Goal: Task Accomplishment & Management: Complete application form

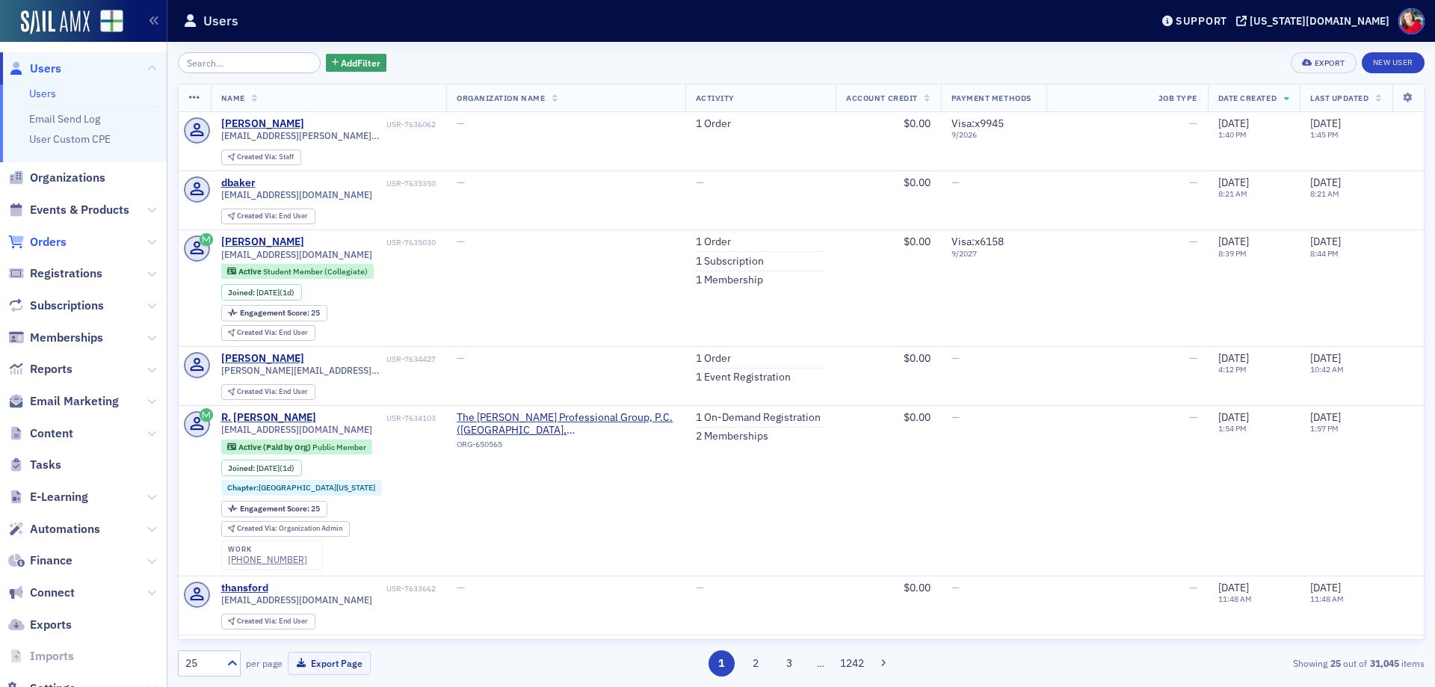
click at [52, 239] on span "Orders" at bounding box center [48, 242] width 37 height 16
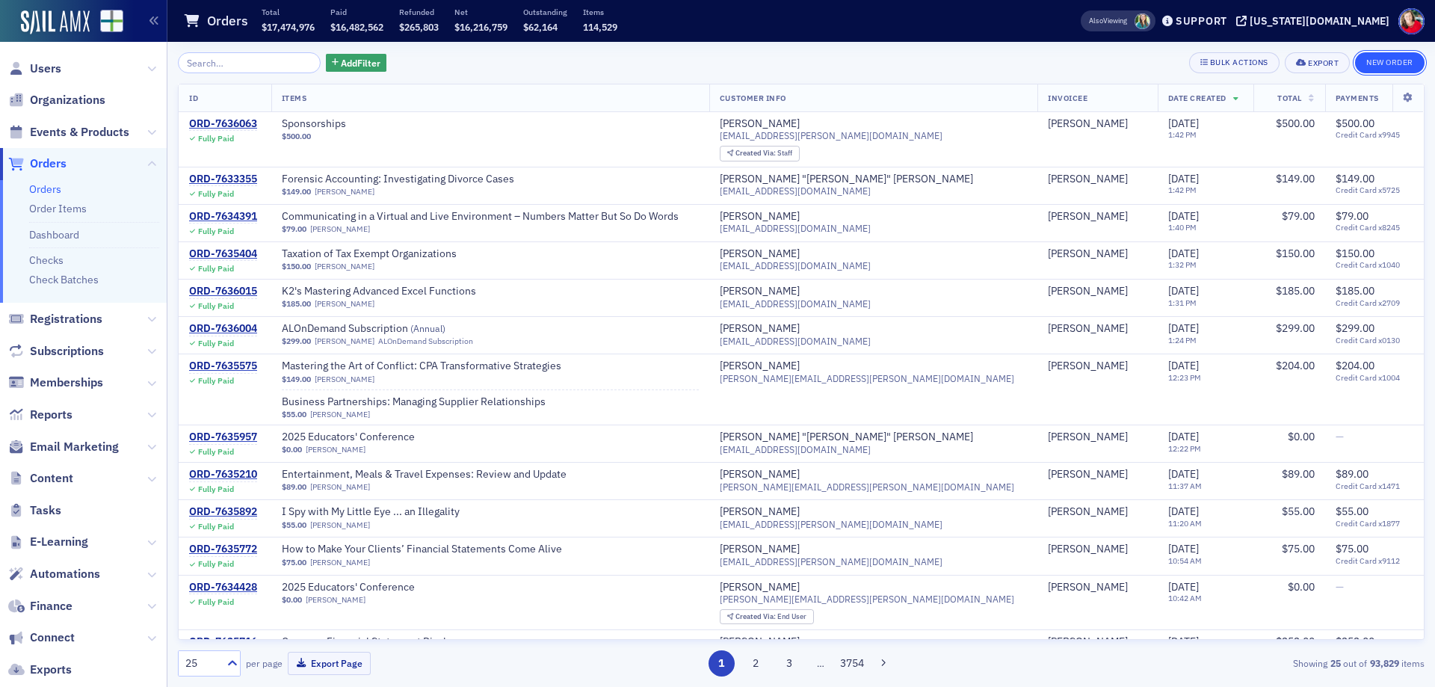
click at [1385, 64] on button "New Order" at bounding box center [1389, 62] width 69 height 21
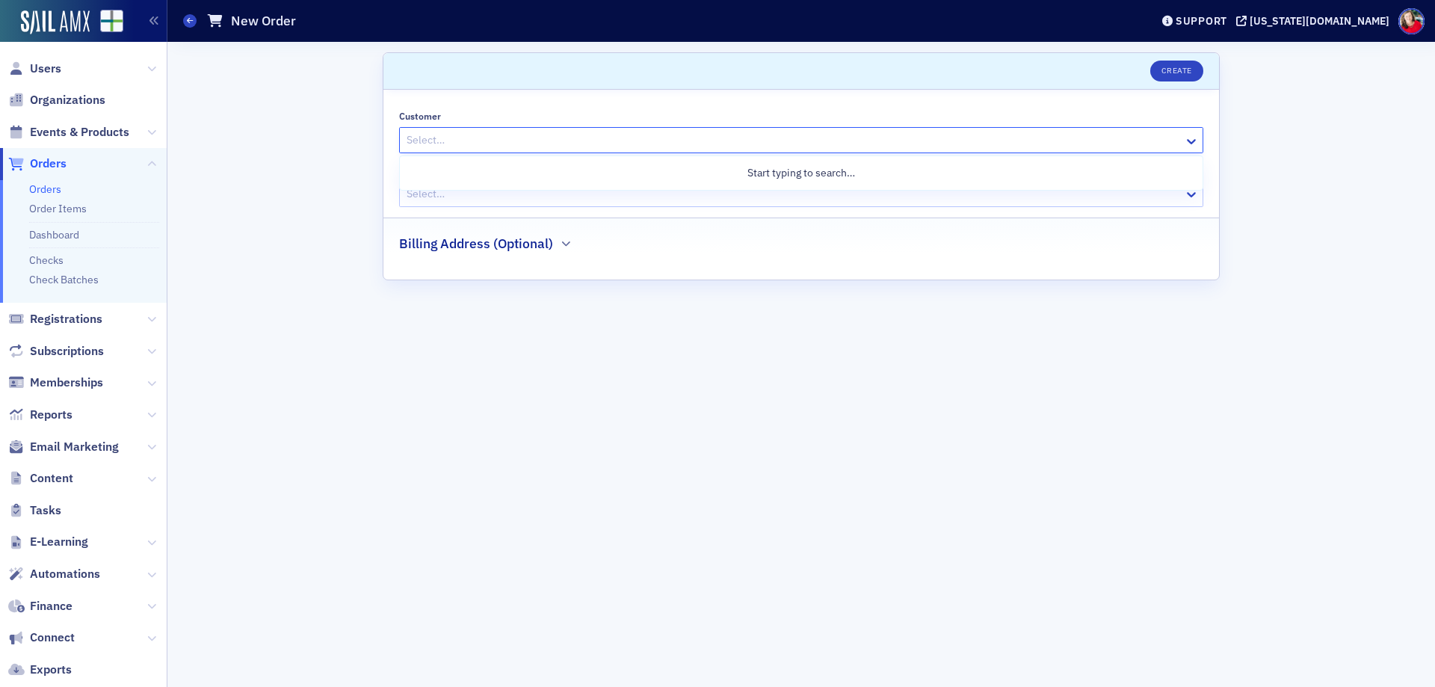
click at [831, 139] on div at bounding box center [793, 140] width 777 height 19
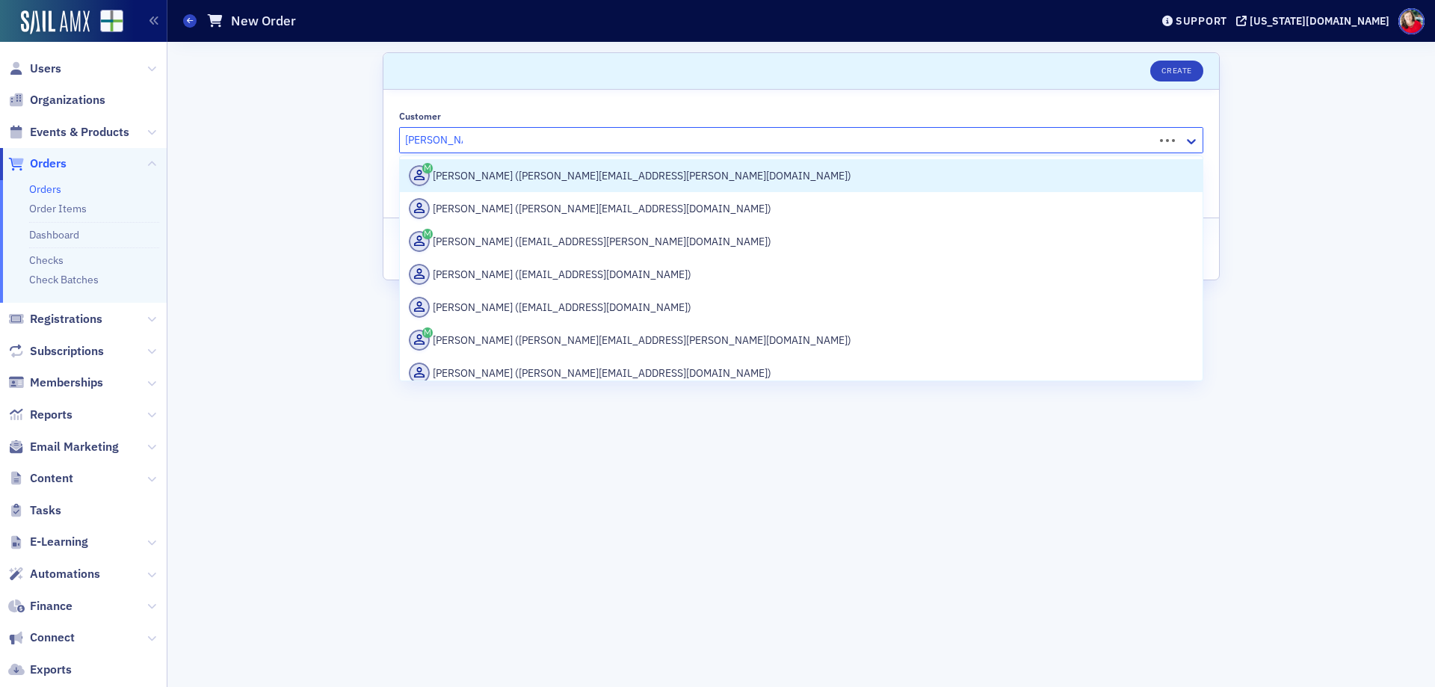
type input "[PERSON_NAME]"
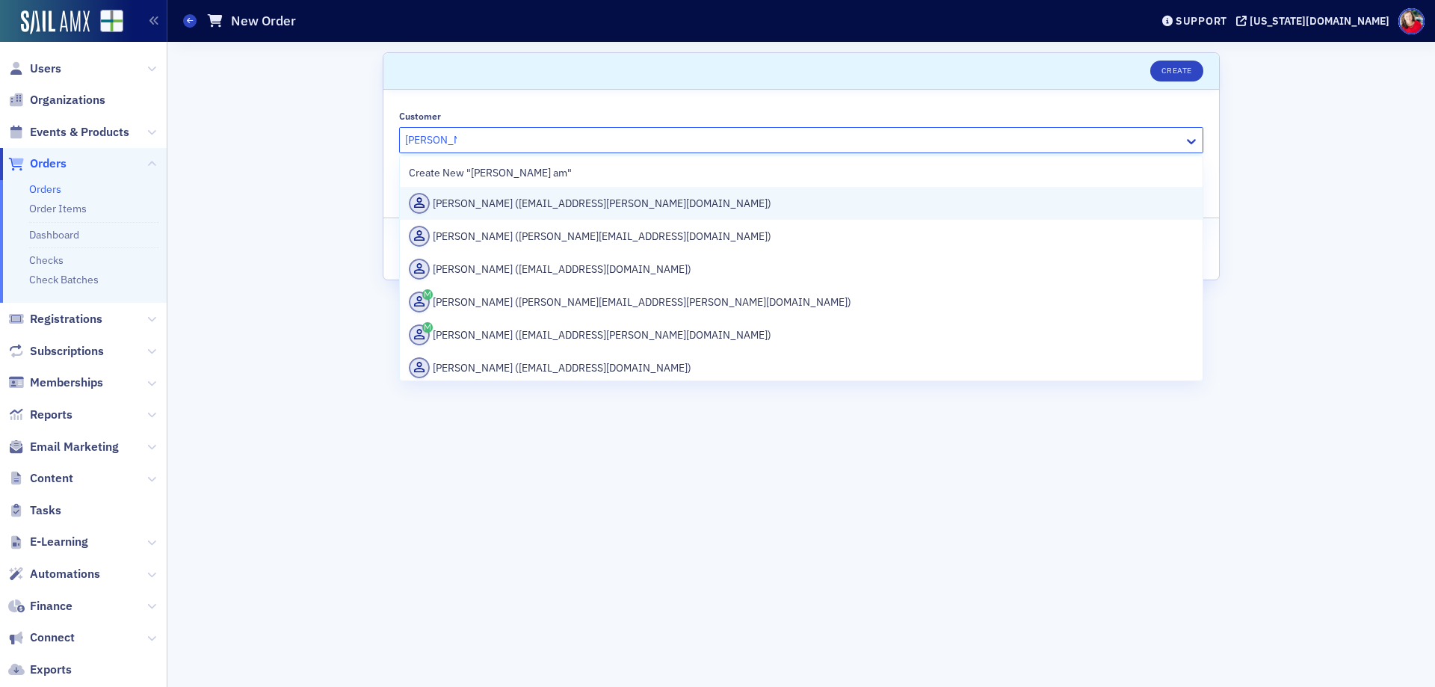
click at [670, 202] on div "[PERSON_NAME] ([EMAIL_ADDRESS][PERSON_NAME][DOMAIN_NAME])" at bounding box center [801, 203] width 785 height 21
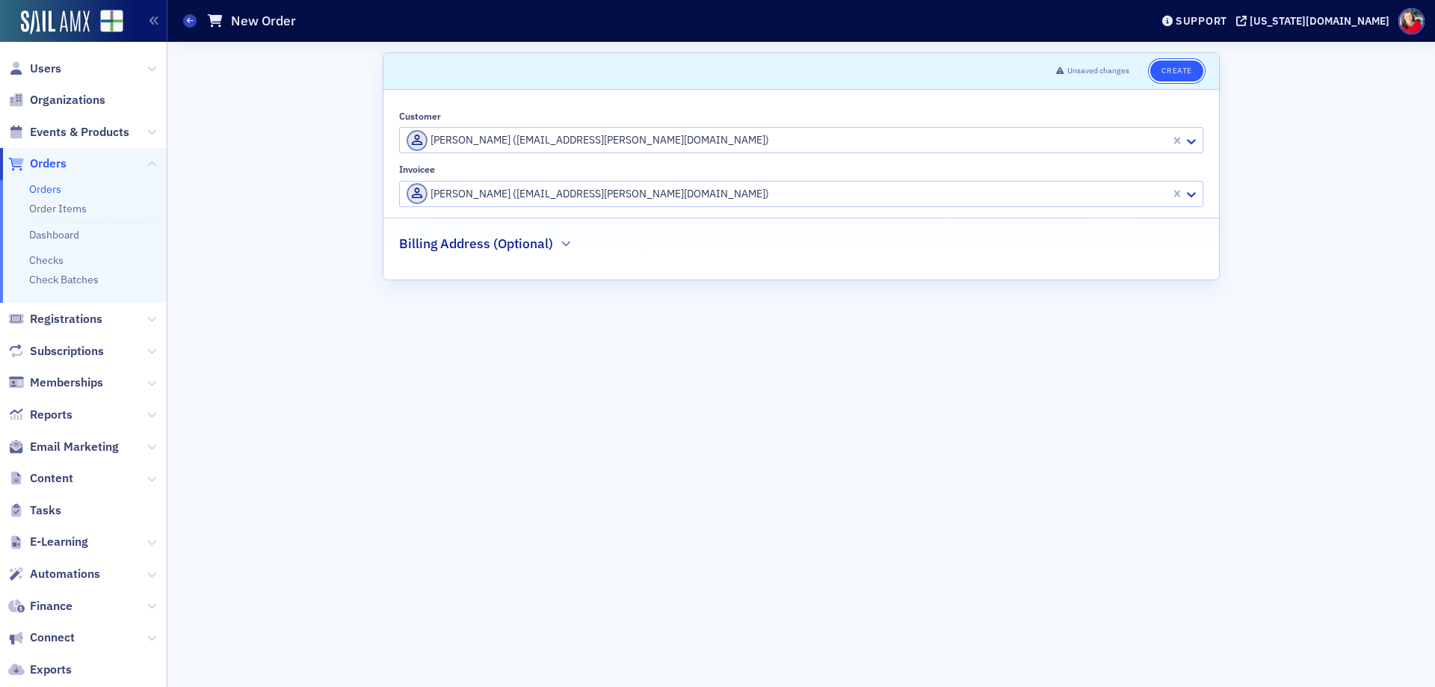
click at [1182, 73] on button "Create" at bounding box center [1176, 71] width 53 height 21
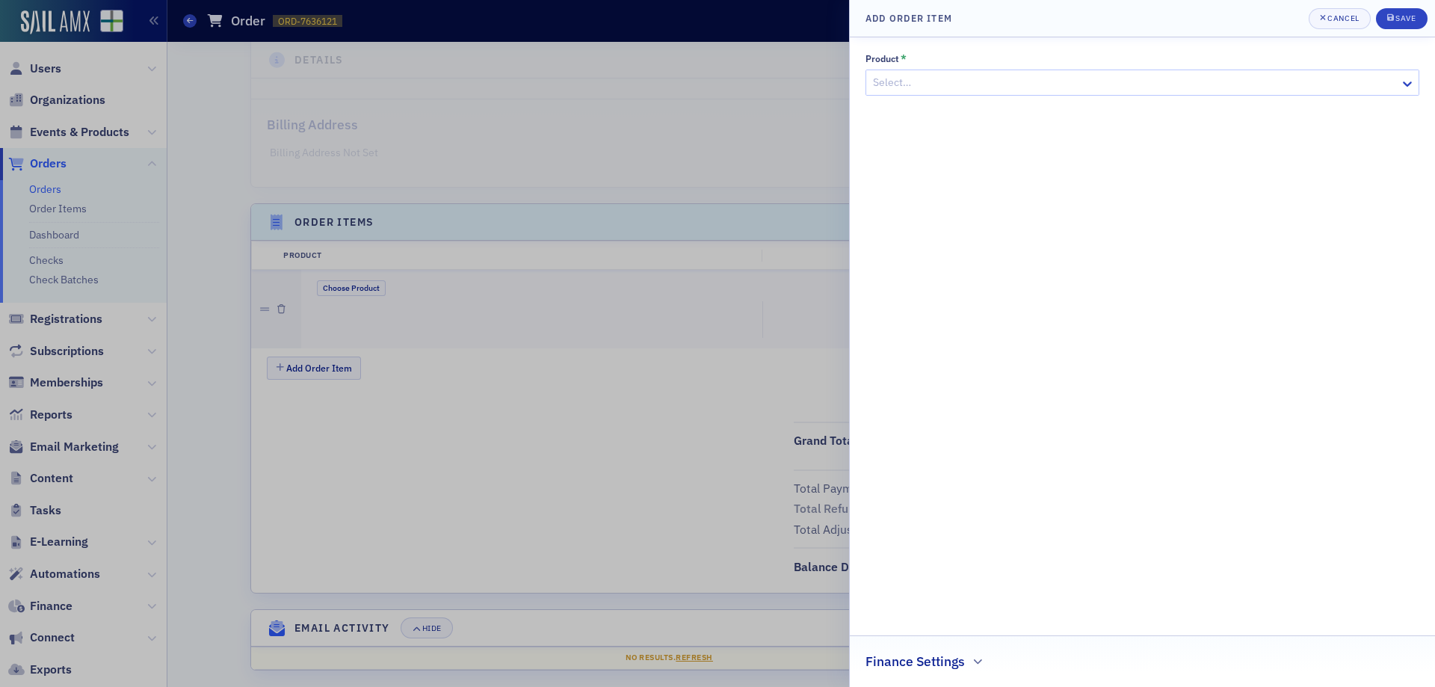
scroll to position [313, 0]
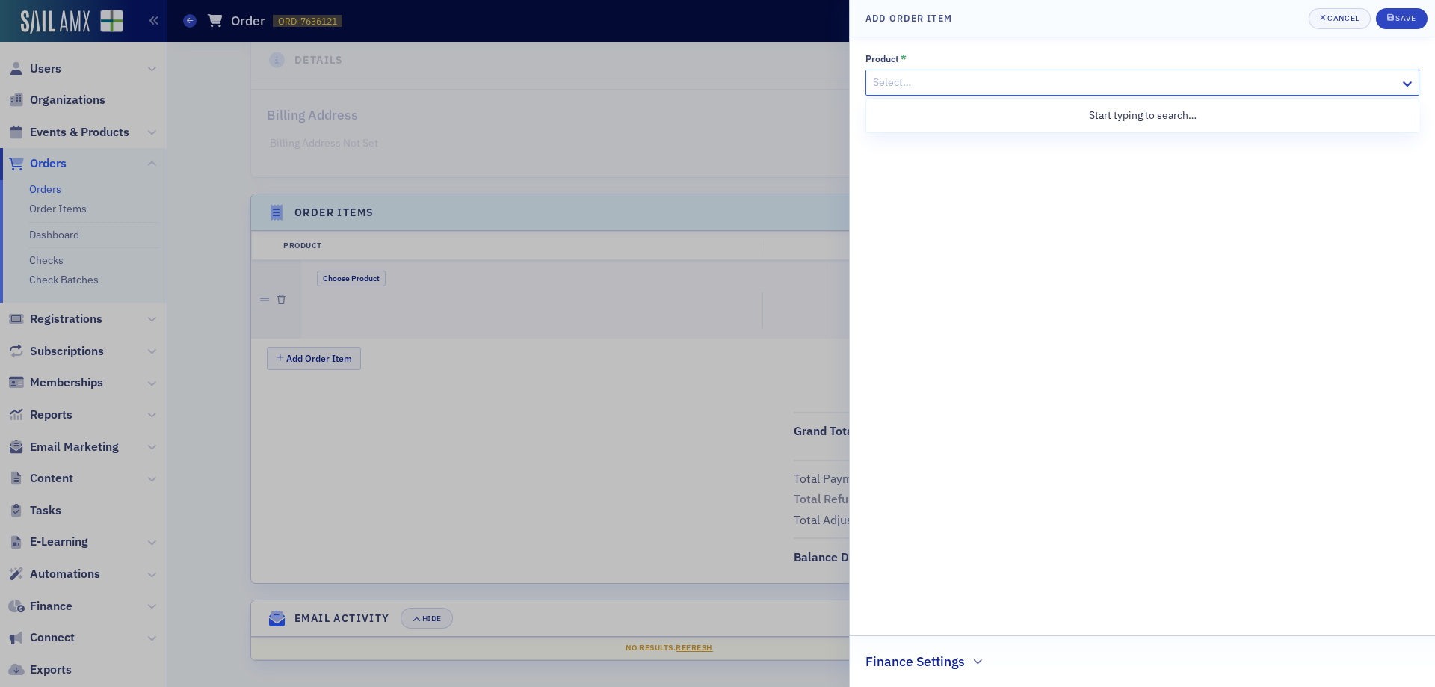
click at [927, 87] on div at bounding box center [1134, 82] width 527 height 19
type input "spons"
click at [912, 138] on div at bounding box center [1134, 141] width 527 height 19
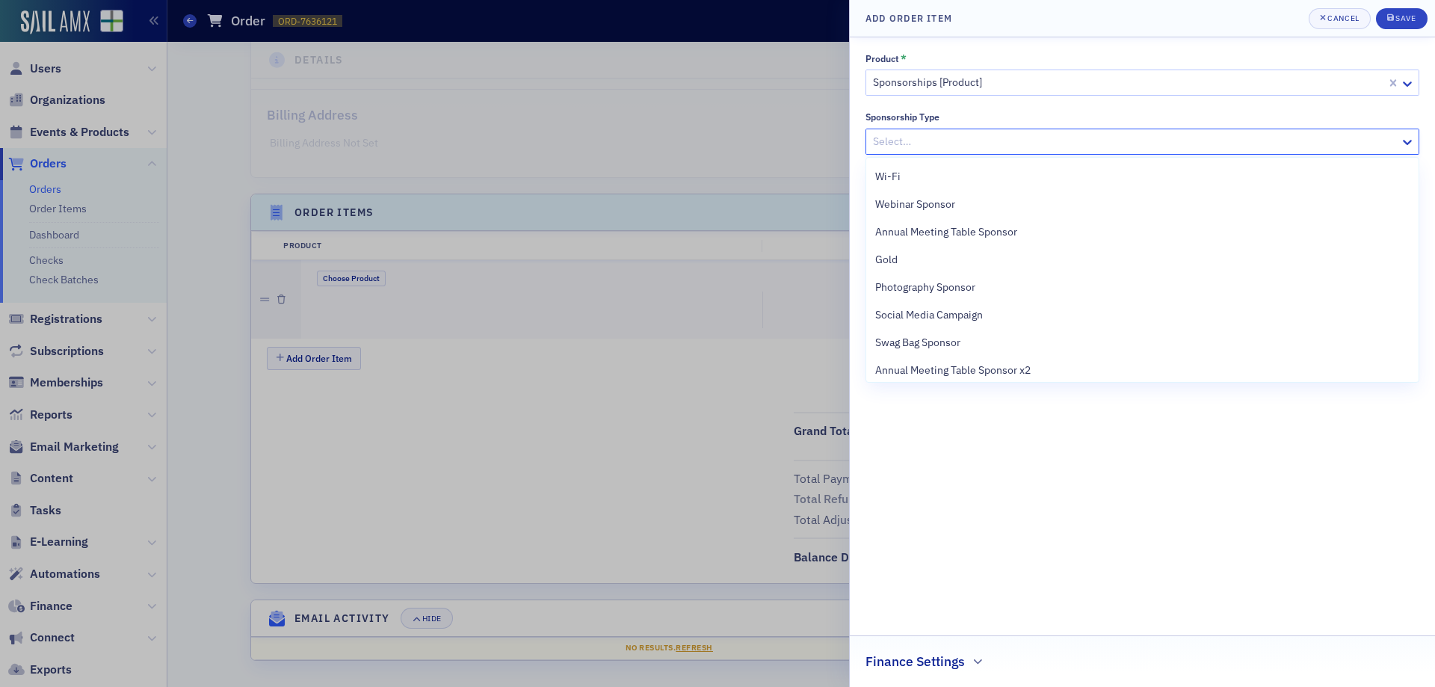
scroll to position [448, 0]
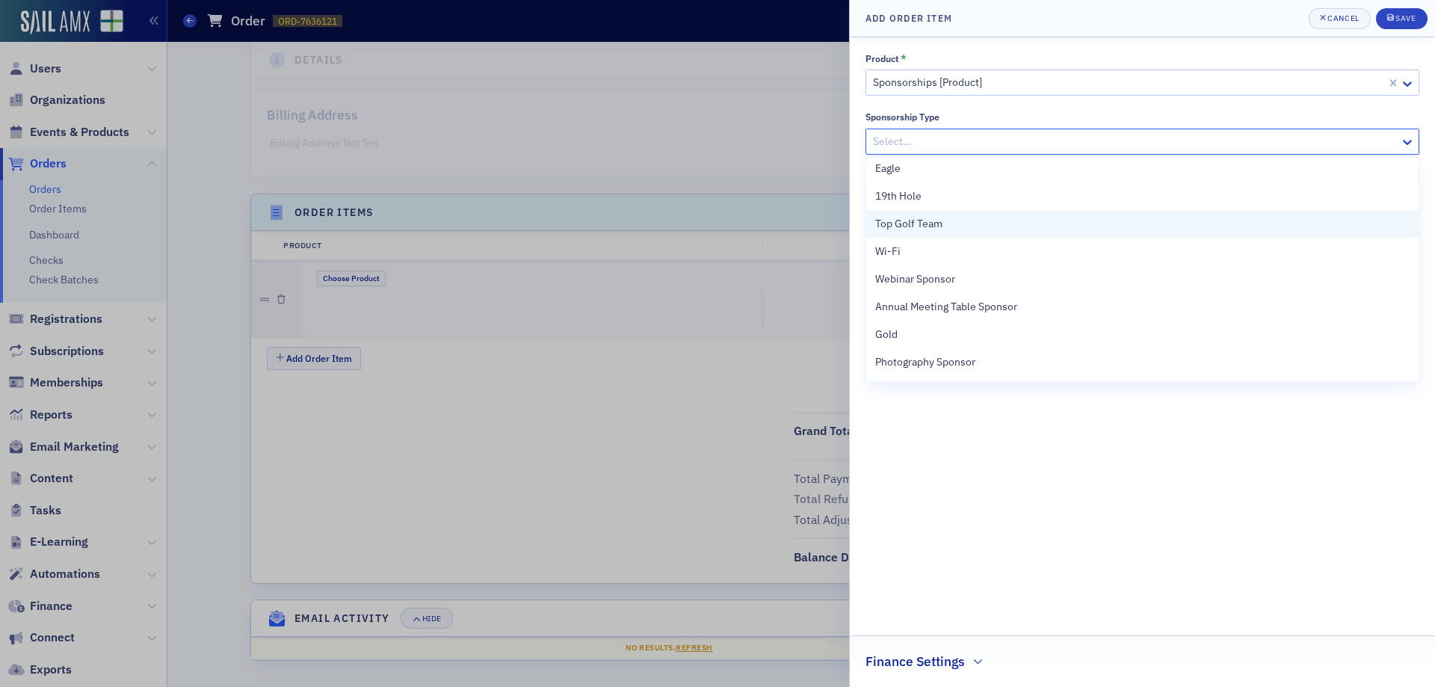
click at [953, 229] on div "Top Golf Team" at bounding box center [1142, 224] width 534 height 16
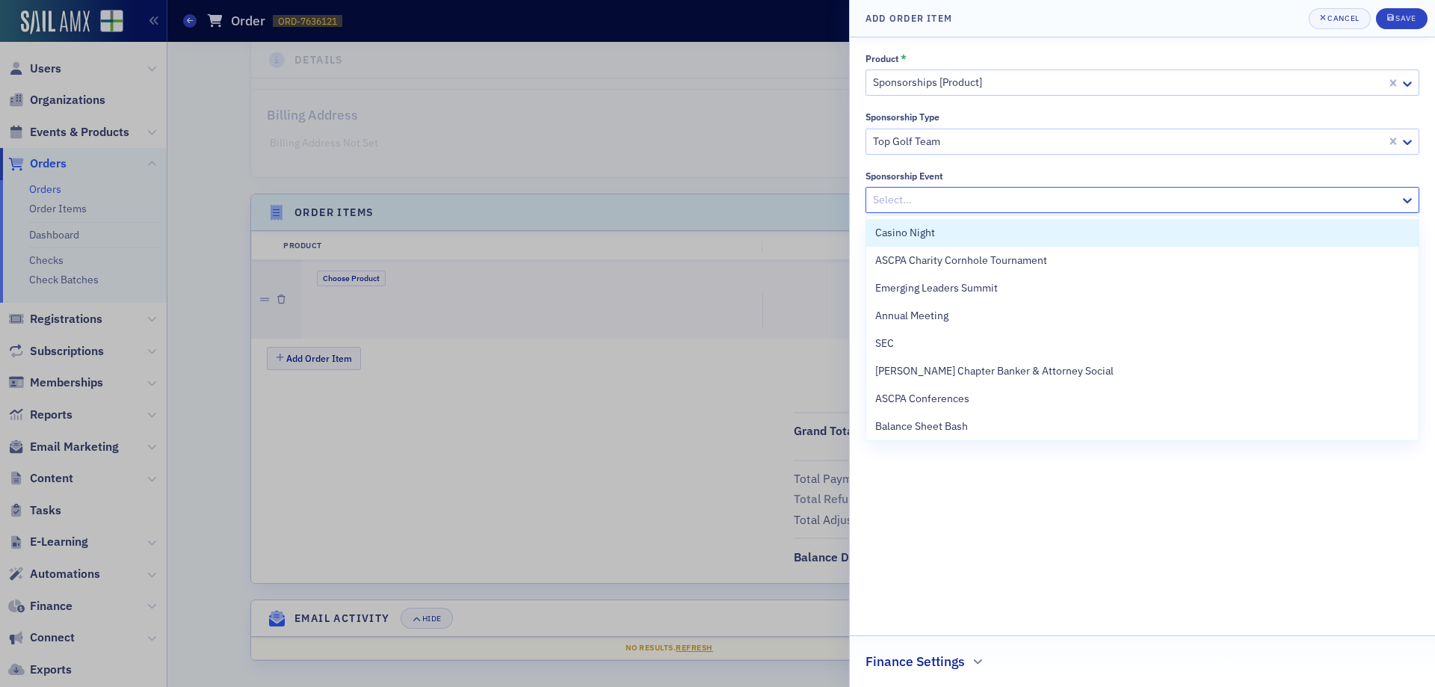
click at [953, 200] on div at bounding box center [1134, 200] width 527 height 19
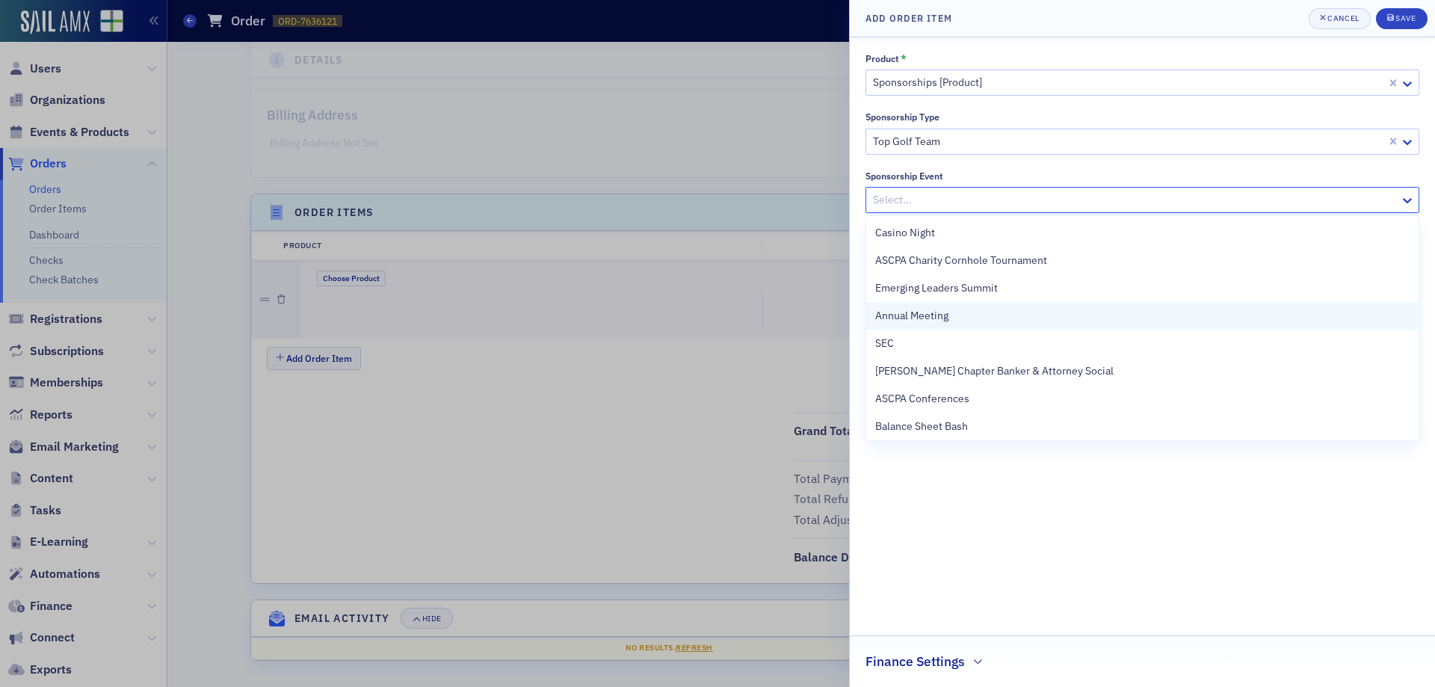
scroll to position [114, 0]
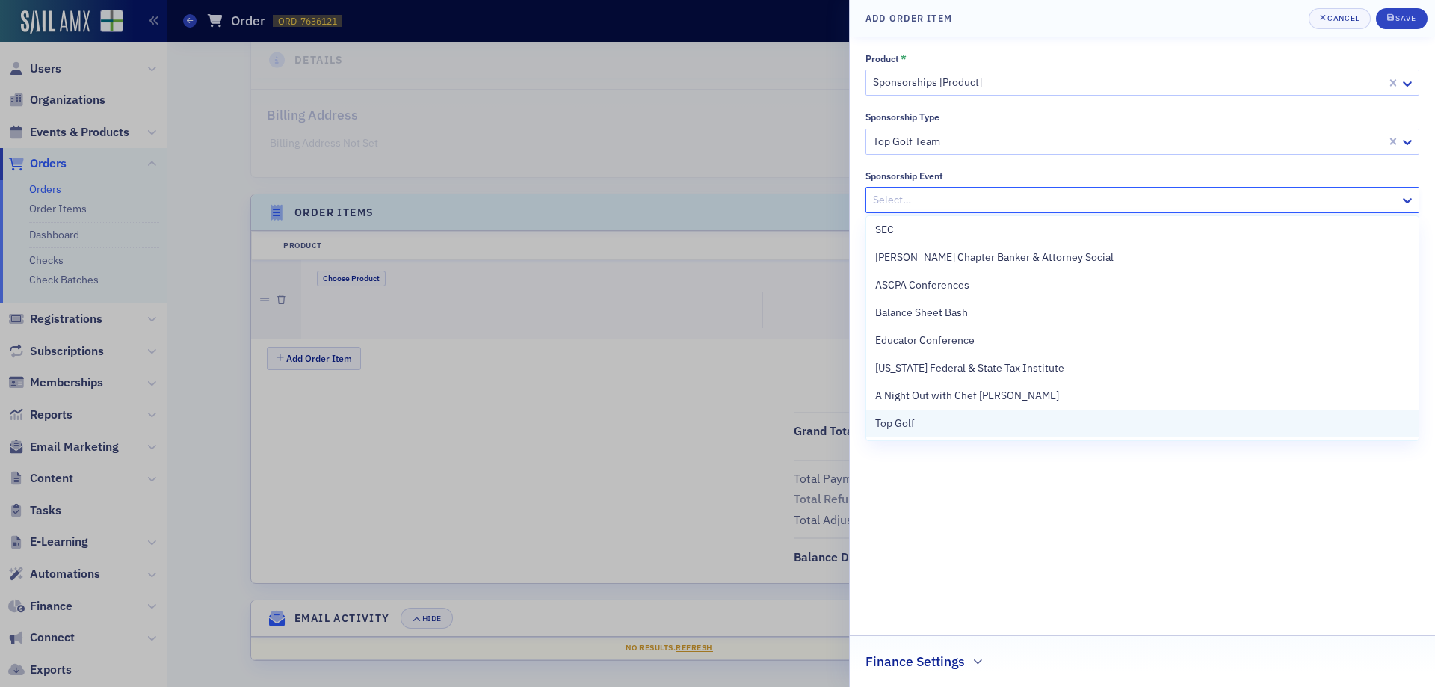
click at [934, 421] on div "Top Golf" at bounding box center [1142, 423] width 534 height 16
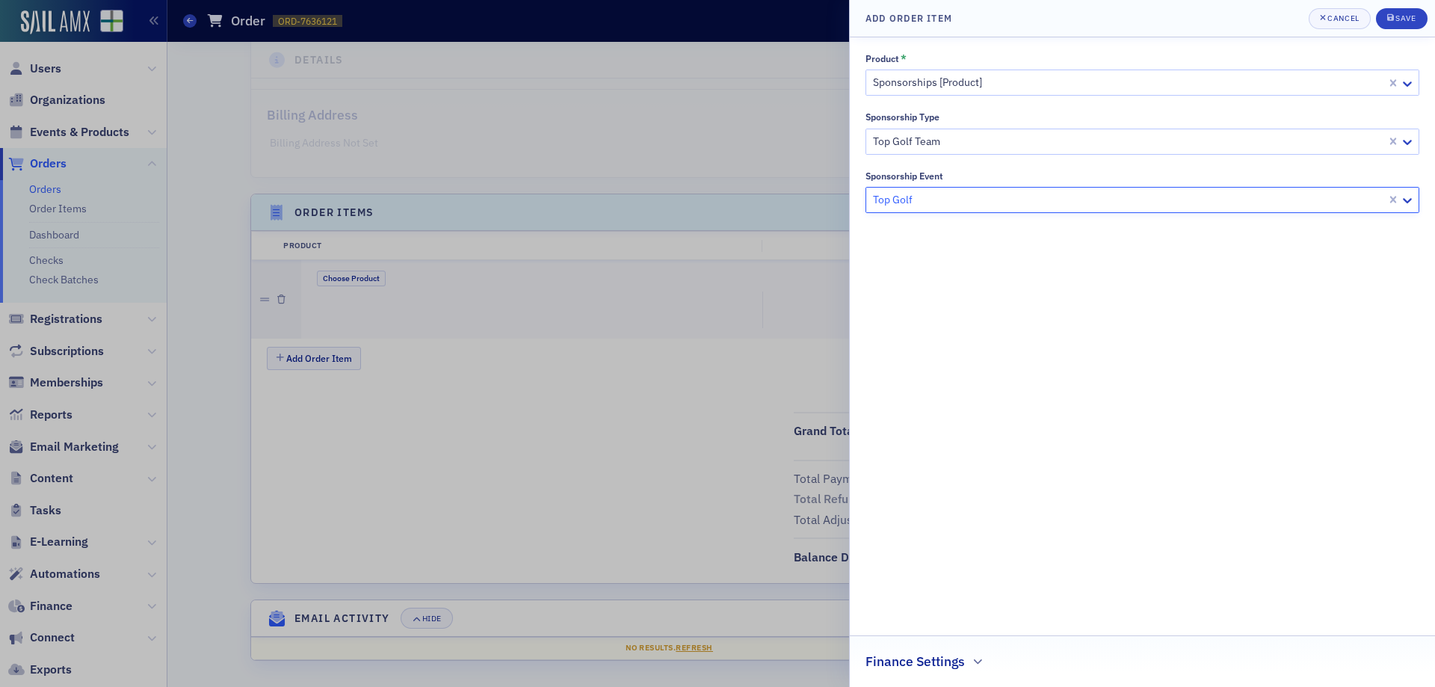
click at [982, 143] on div at bounding box center [1127, 141] width 513 height 19
click at [961, 505] on div "Product * Sponsorships [Product] Sponsorship Type Select… Sponsorship Event Top…" at bounding box center [1142, 362] width 554 height 618
click at [954, 658] on h2 "Finance Settings" at bounding box center [914, 661] width 99 height 19
click at [954, 650] on div at bounding box center [1135, 658] width 522 height 19
type input "top golf"
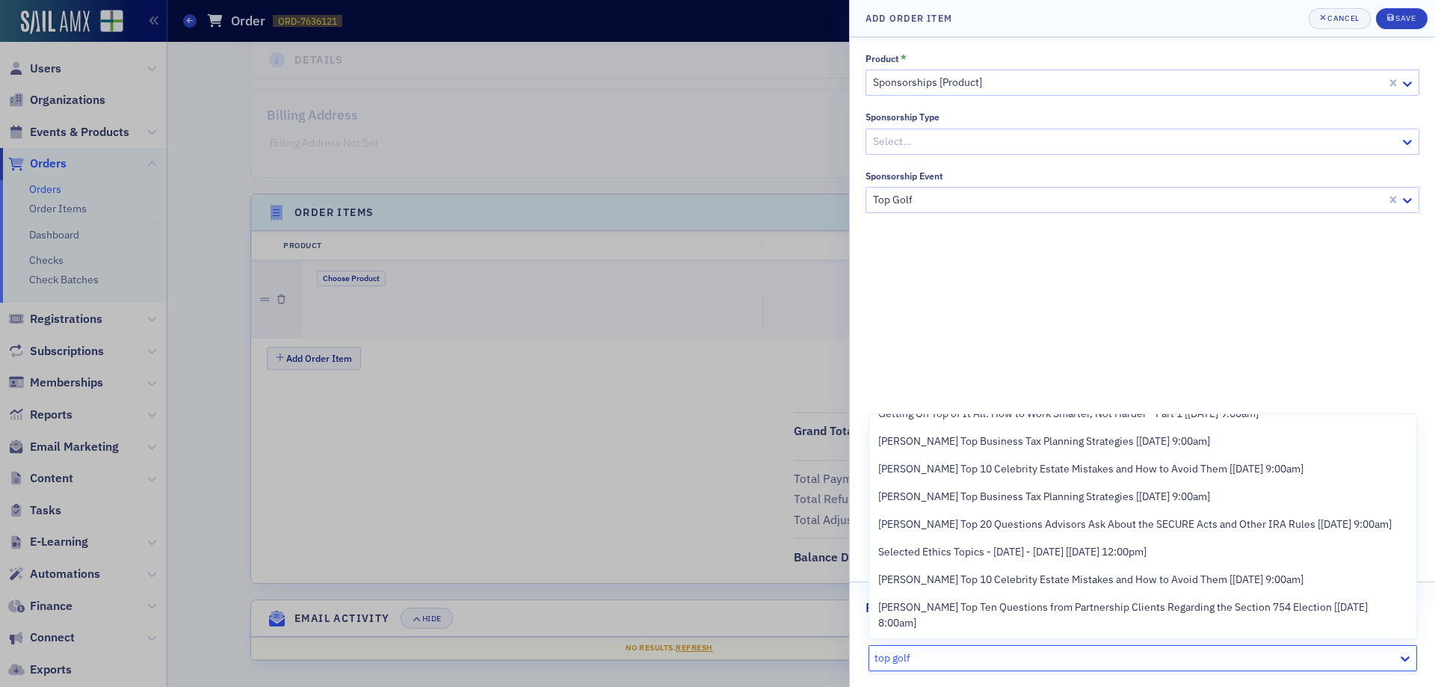
scroll to position [2151, 0]
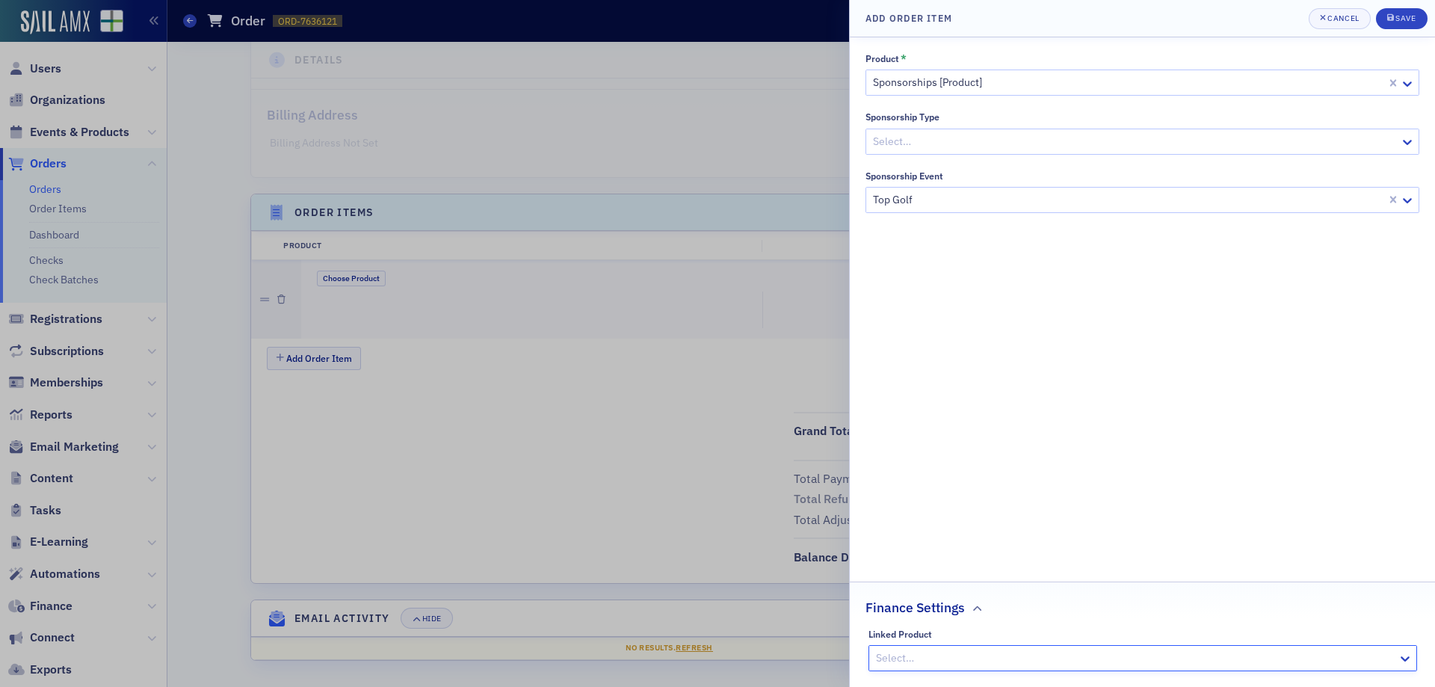
drag, startPoint x: 921, startPoint y: 656, endPoint x: 876, endPoint y: 660, distance: 45.7
click at [876, 660] on div at bounding box center [1135, 658] width 522 height 19
click at [1390, 18] on icon "submit" at bounding box center [1390, 17] width 7 height 8
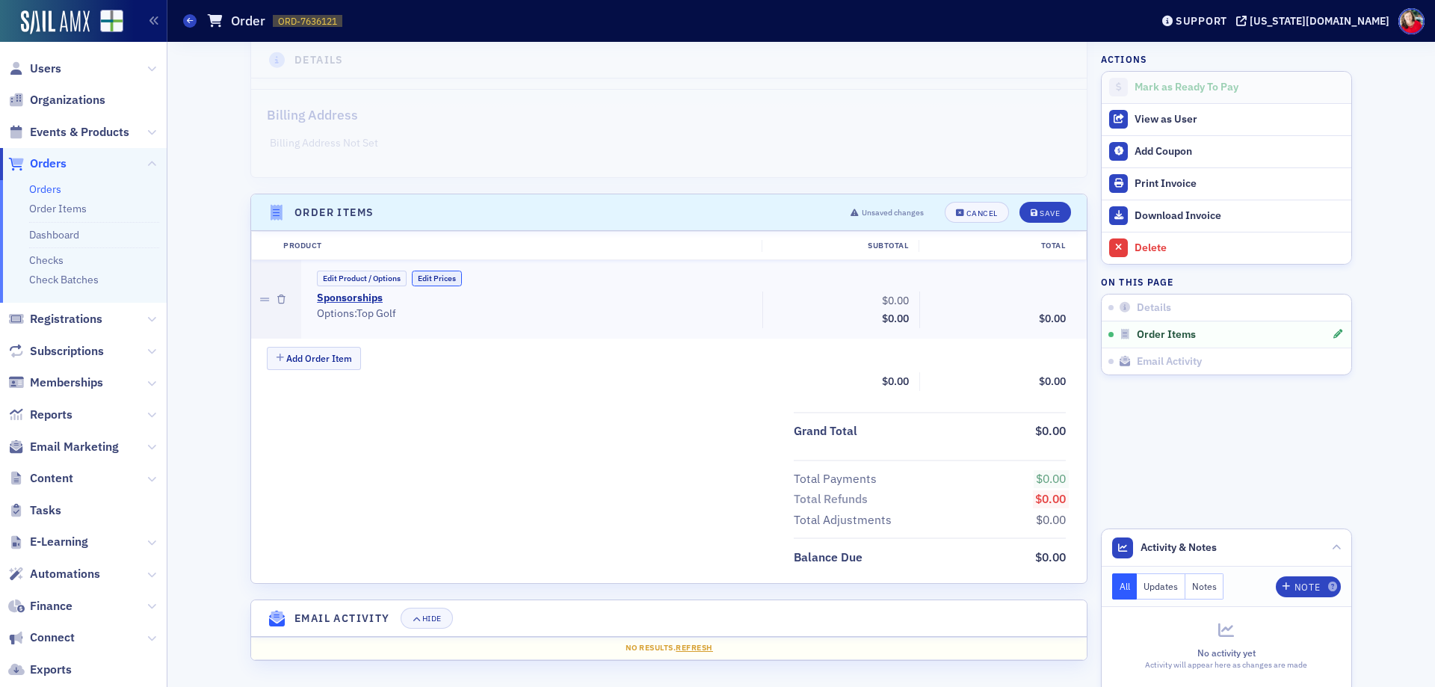
click at [435, 280] on button "Edit Prices" at bounding box center [437, 278] width 50 height 16
click at [876, 304] on input "0.00" at bounding box center [877, 300] width 73 height 21
type input "100.00"
click at [1039, 209] on div "Save" at bounding box center [1049, 213] width 20 height 8
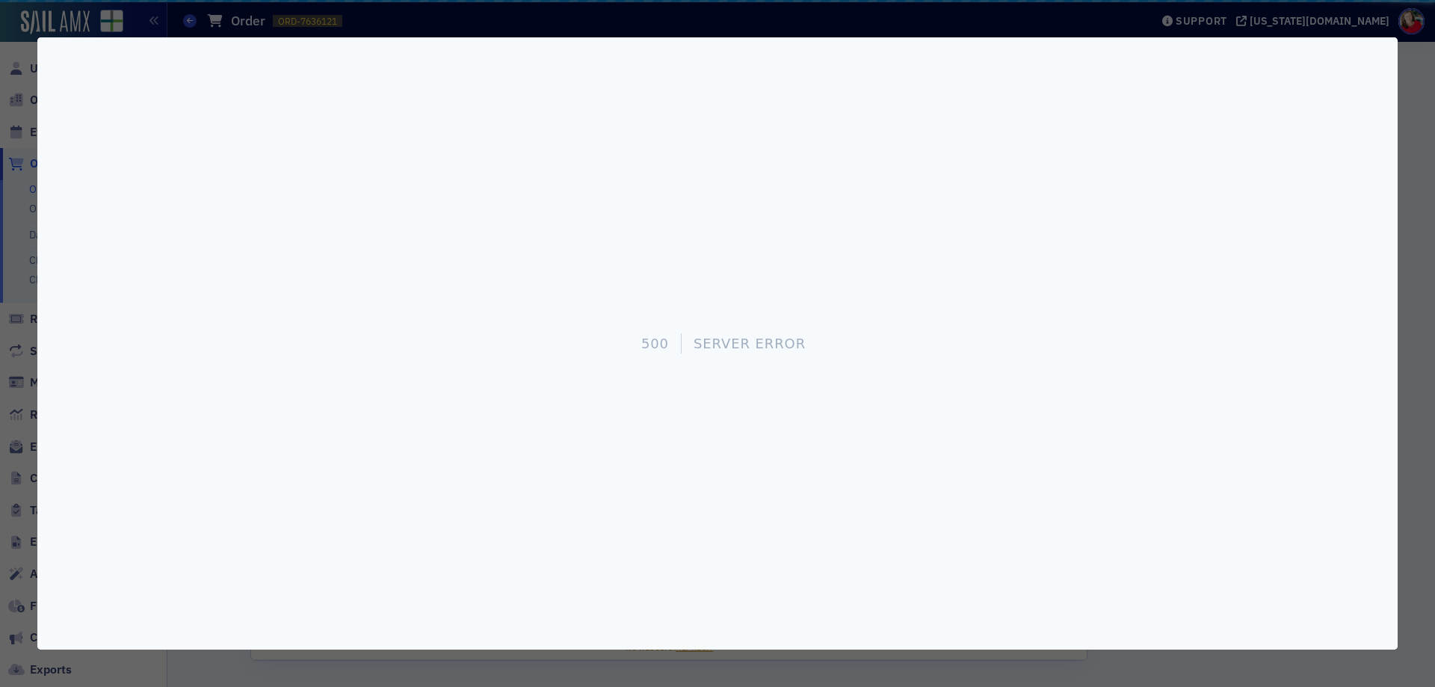
scroll to position [0, 0]
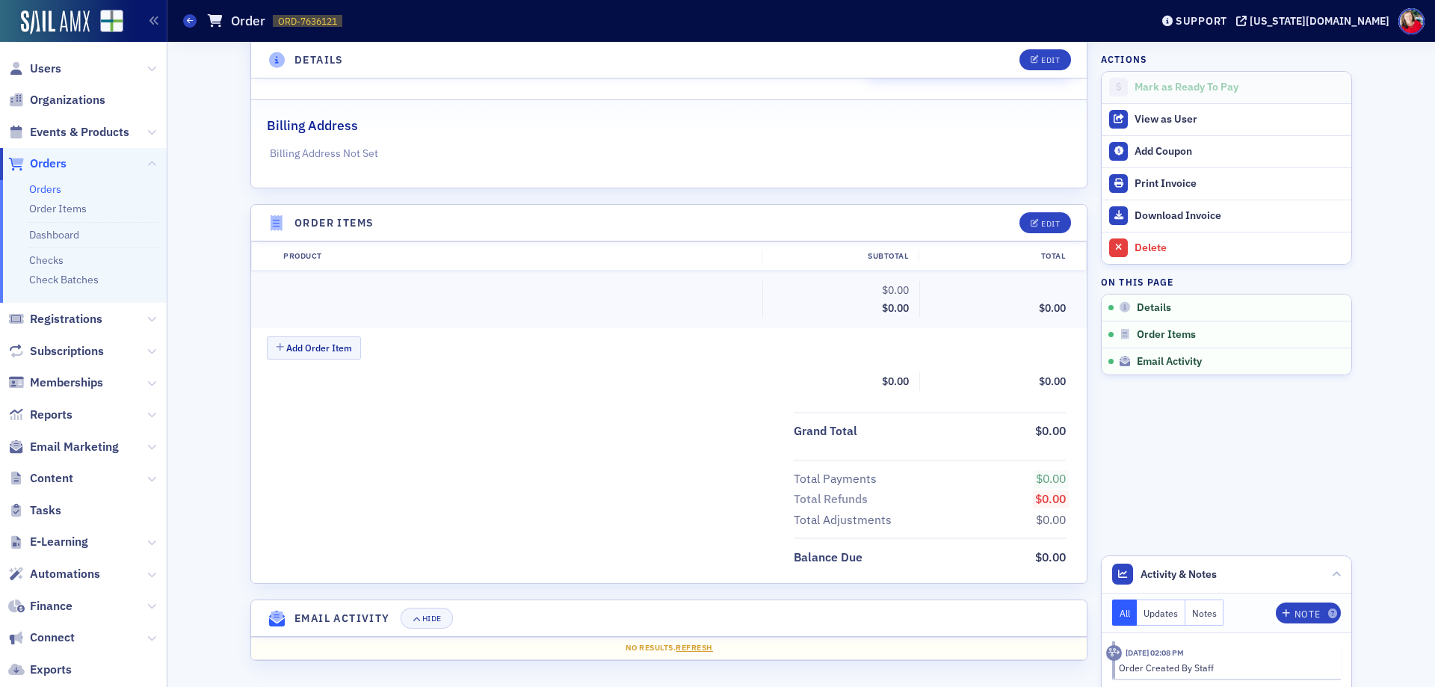
click at [666, 345] on div "Add Order Item" at bounding box center [677, 349] width 820 height 26
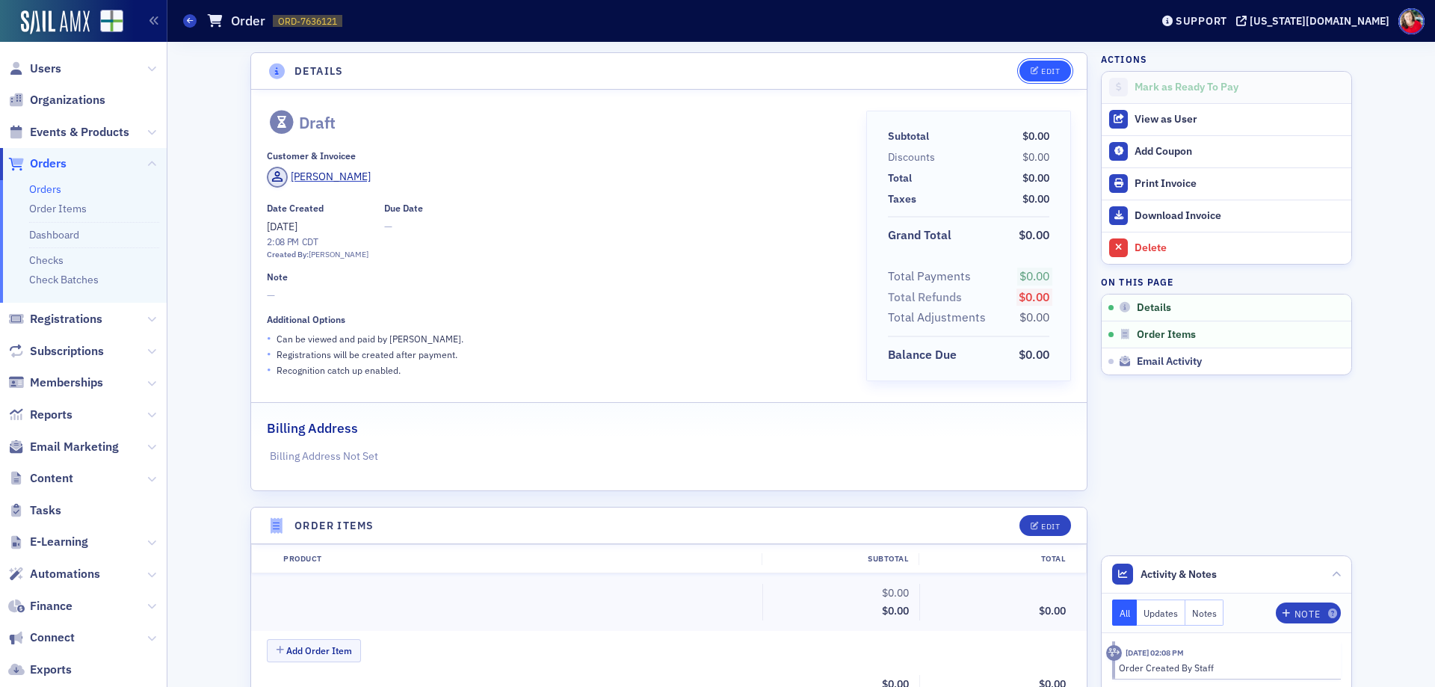
click at [1030, 69] on icon "button" at bounding box center [1034, 71] width 9 height 8
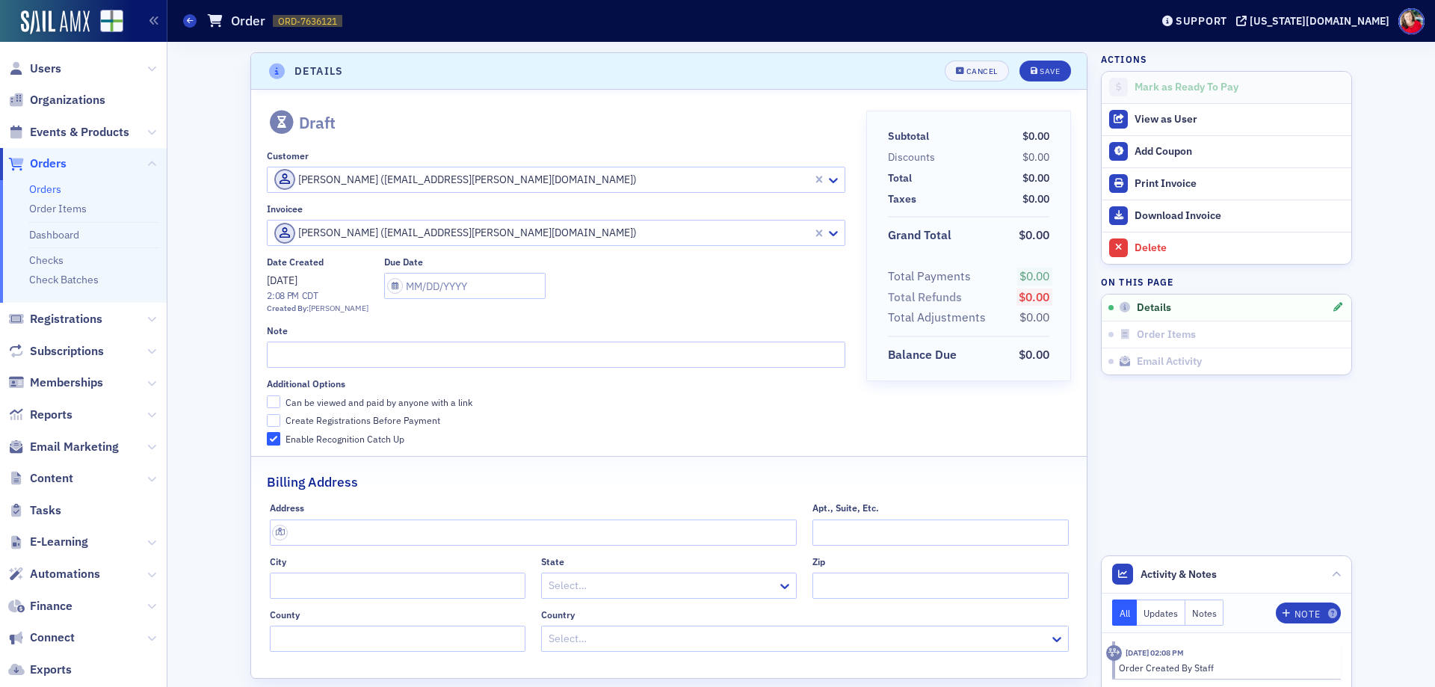
scroll to position [3, 0]
click at [414, 290] on input "text" at bounding box center [464, 283] width 161 height 26
select select "8"
select select "2025"
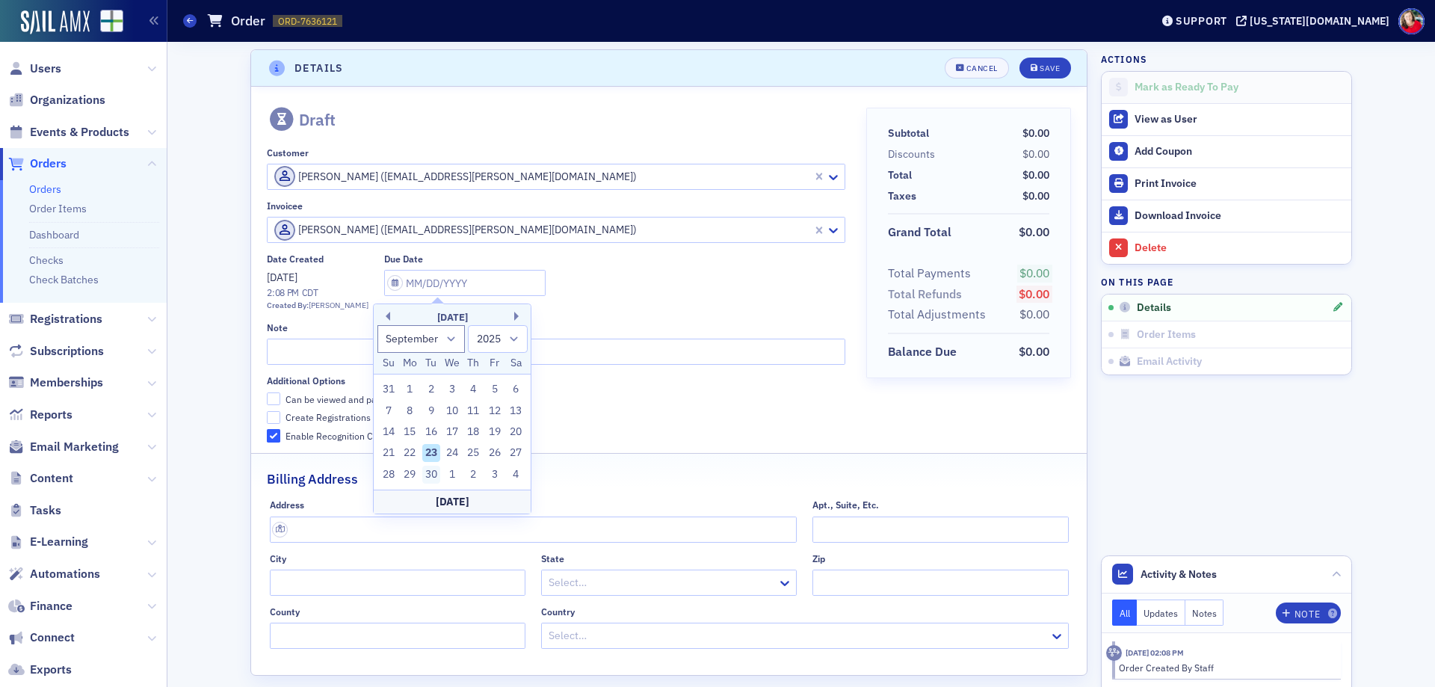
click at [434, 472] on div "30" at bounding box center [431, 475] width 18 height 18
type input "[DATE]"
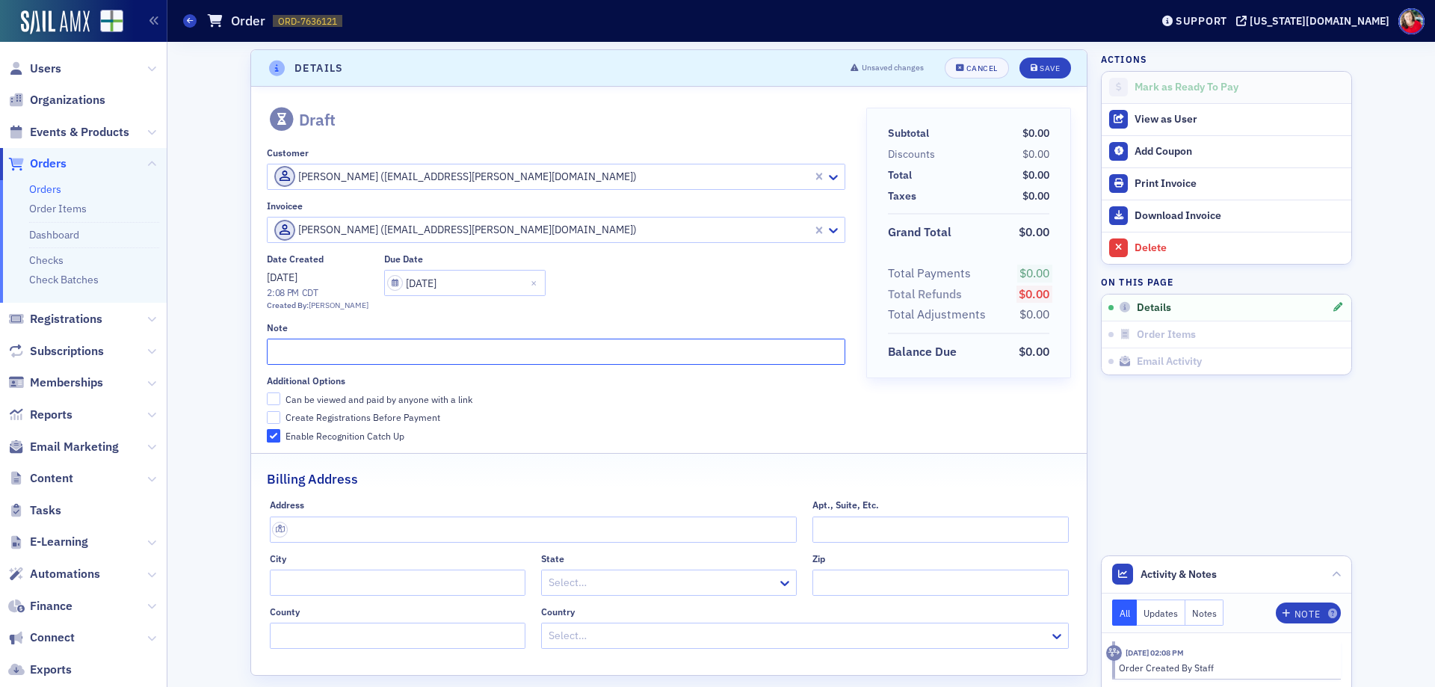
click at [401, 349] on input "text" at bounding box center [556, 351] width 578 height 26
type input "2025 Top Golf: Student Team Sponsor (4 sponsored student tickets)"
click at [267, 394] on input "Can be viewed and paid by anyone with a link" at bounding box center [273, 398] width 13 height 13
checkbox input "true"
click at [1039, 71] on div "Save" at bounding box center [1049, 68] width 20 height 8
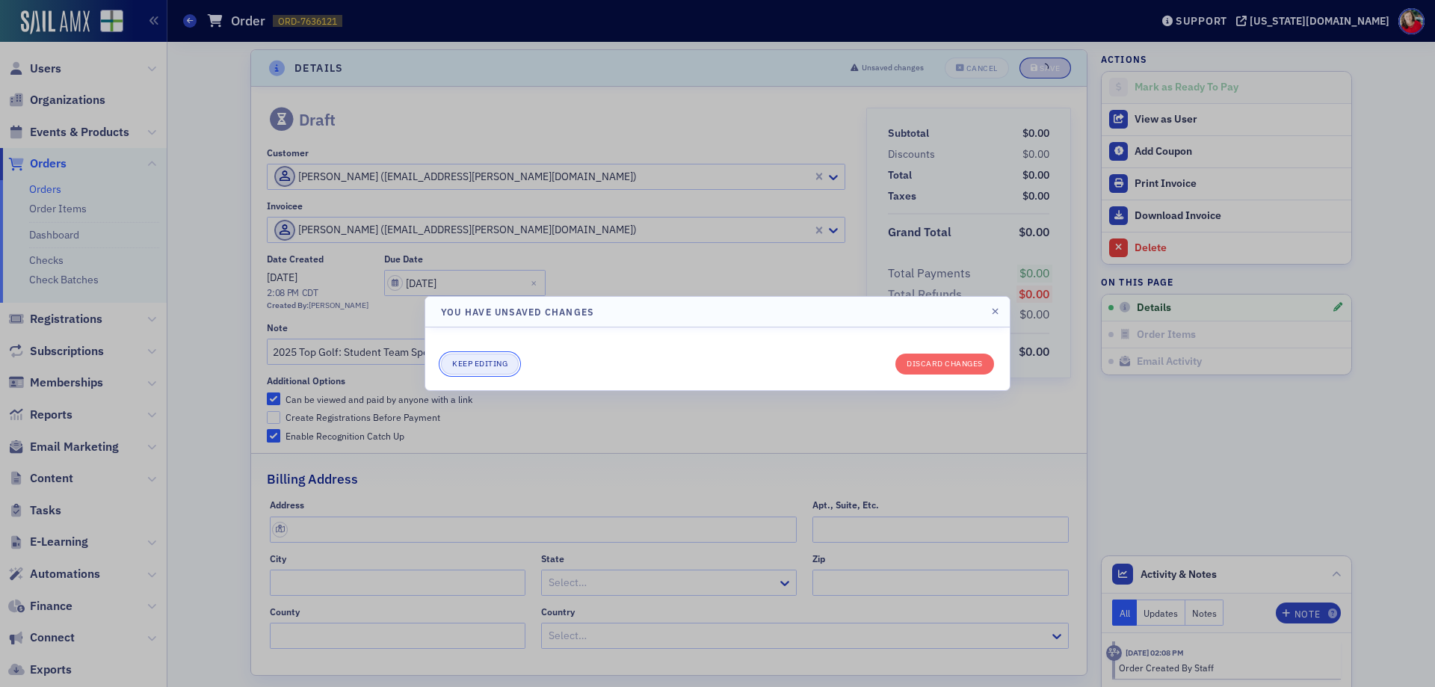
click at [495, 366] on button "Keep editing" at bounding box center [480, 363] width 78 height 21
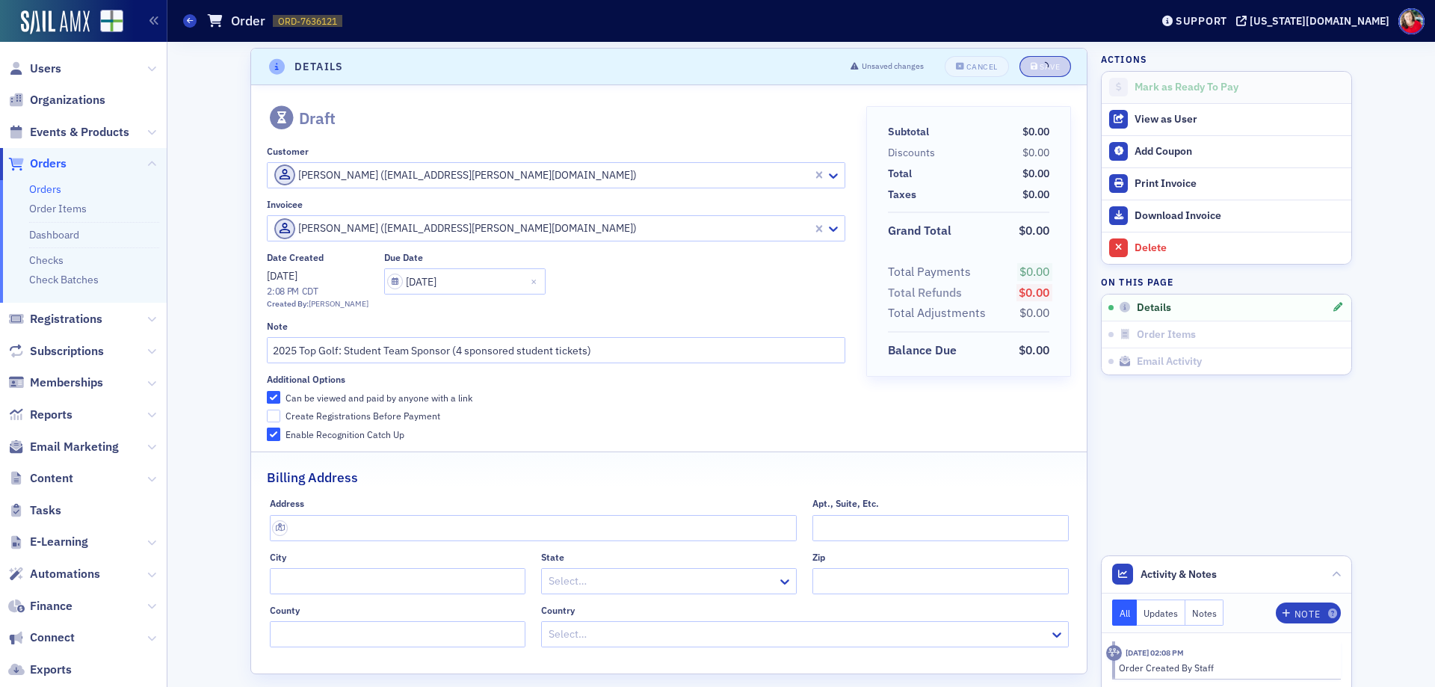
scroll to position [0, 0]
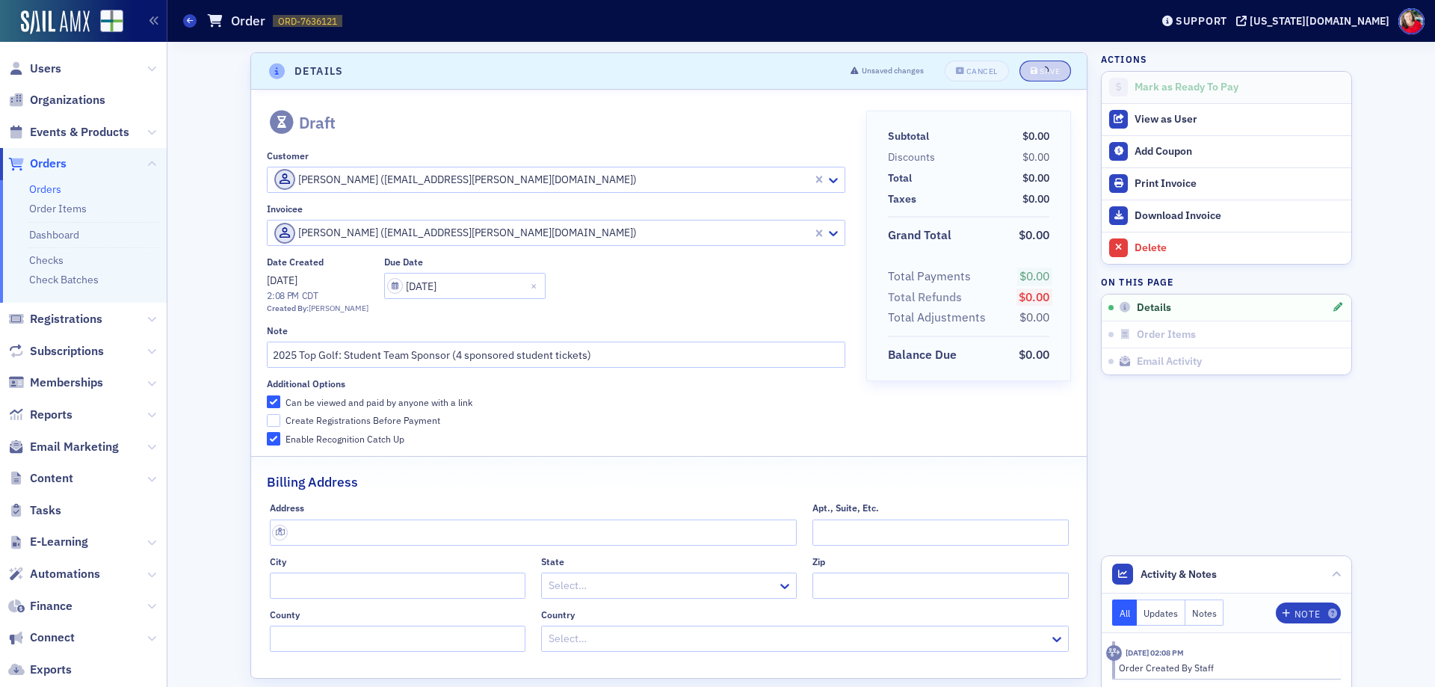
click at [622, 286] on div "Date Created [DATE] 2:08 PM CDT Created By: [PERSON_NAME] Due Date [DATE]" at bounding box center [556, 285] width 578 height 58
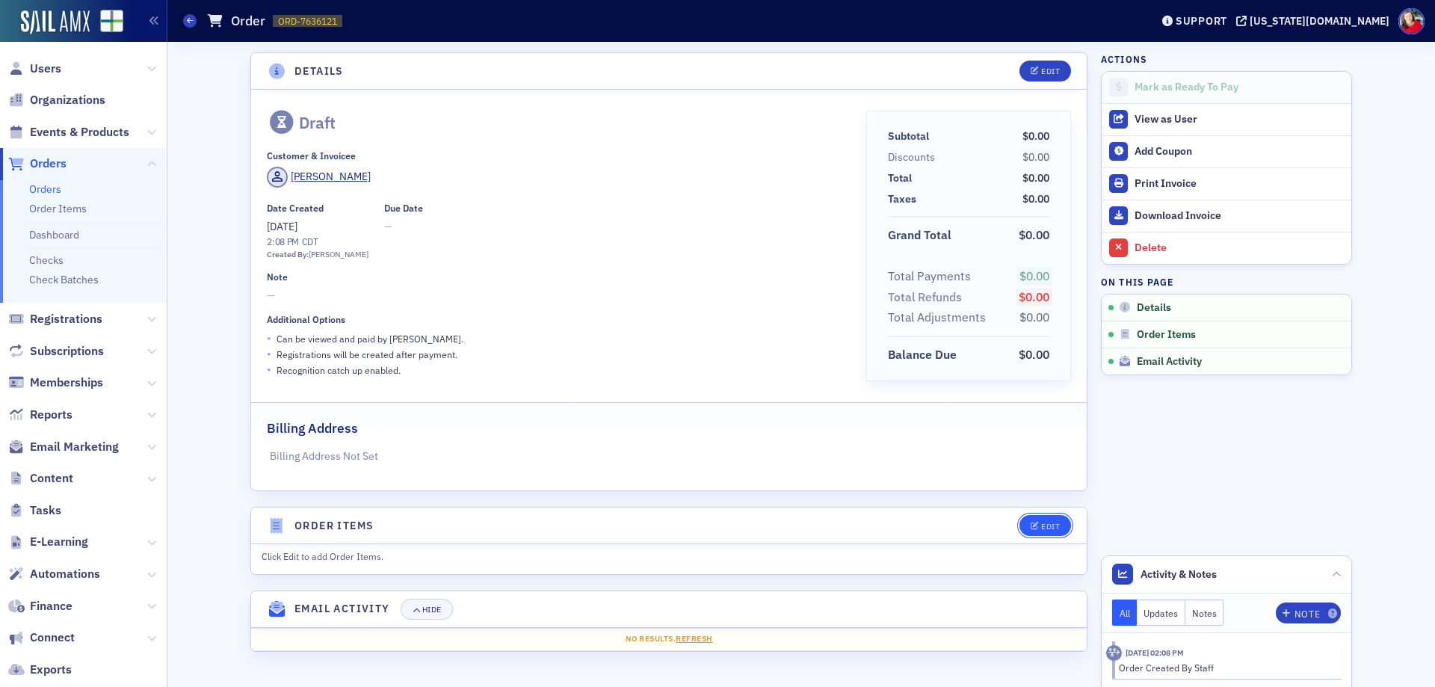
click at [1037, 528] on icon "button" at bounding box center [1034, 526] width 9 height 8
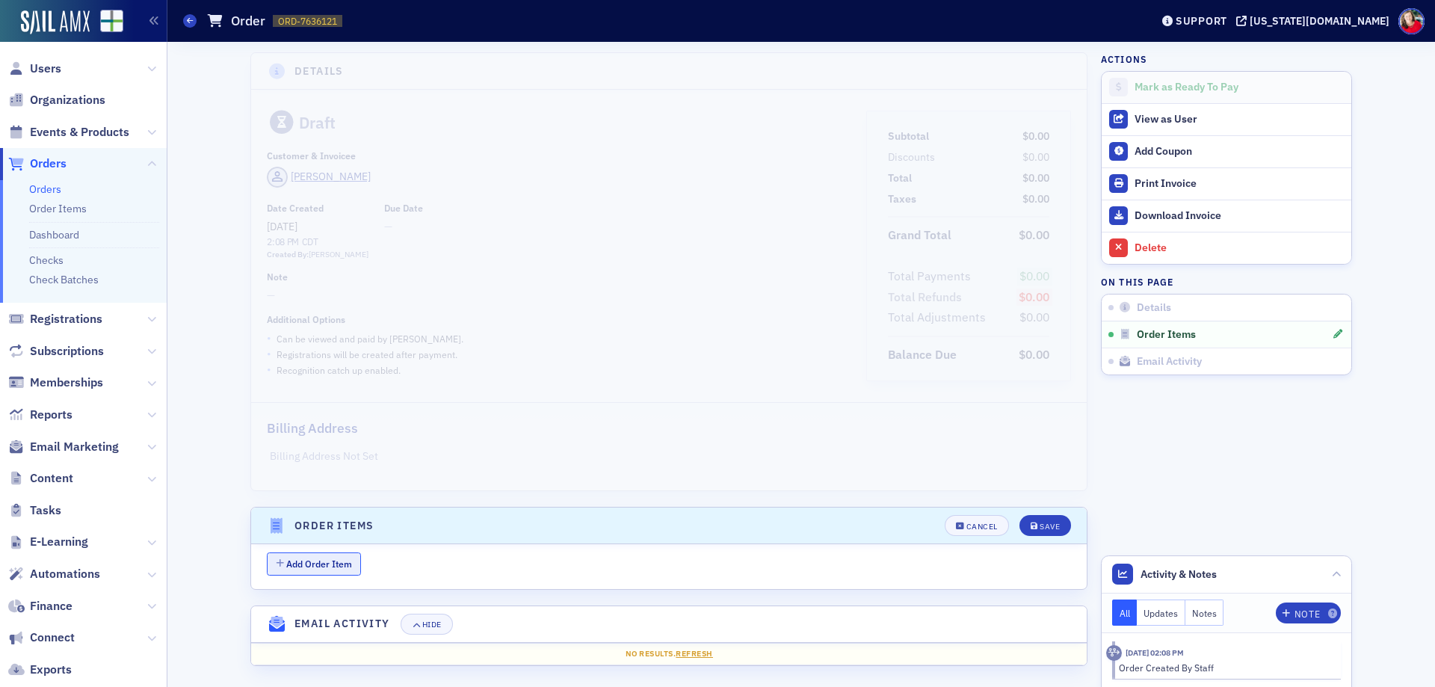
click at [341, 558] on button "Add Order Item" at bounding box center [314, 563] width 94 height 23
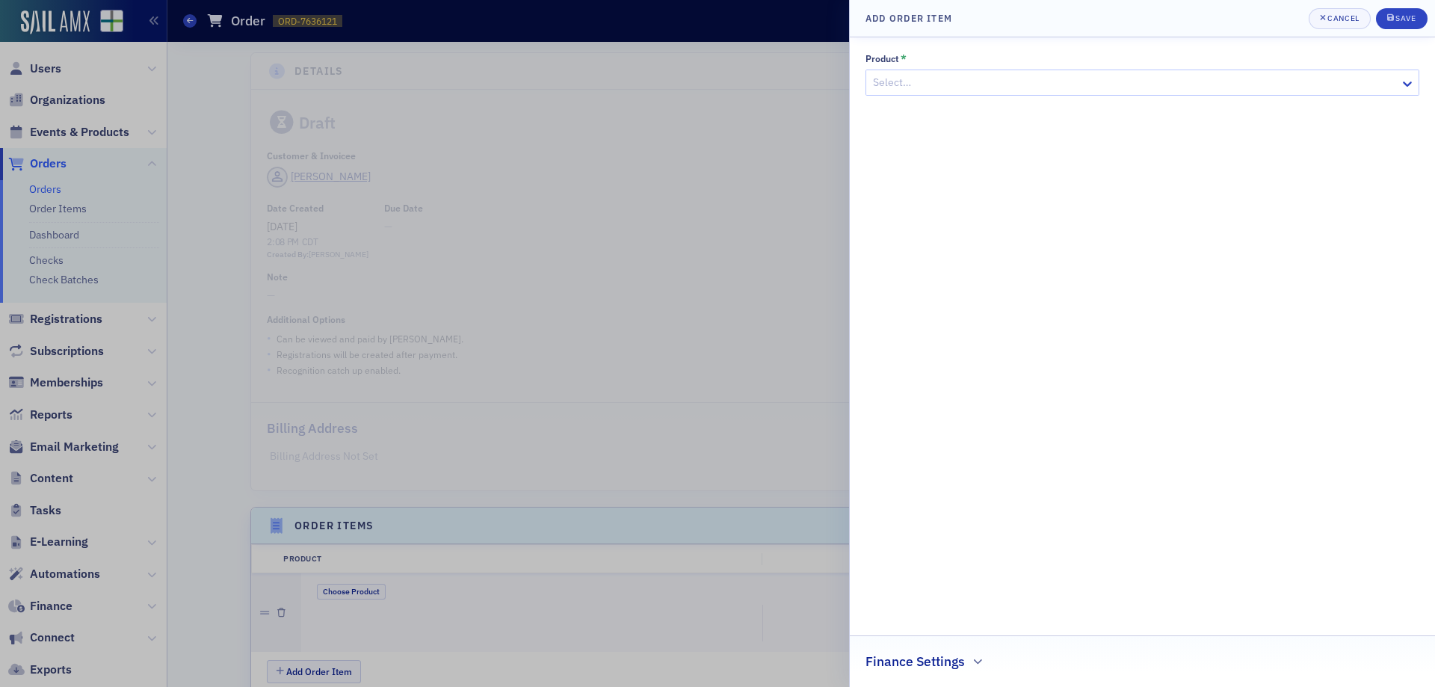
click at [933, 86] on div at bounding box center [1134, 82] width 527 height 19
type input "spon"
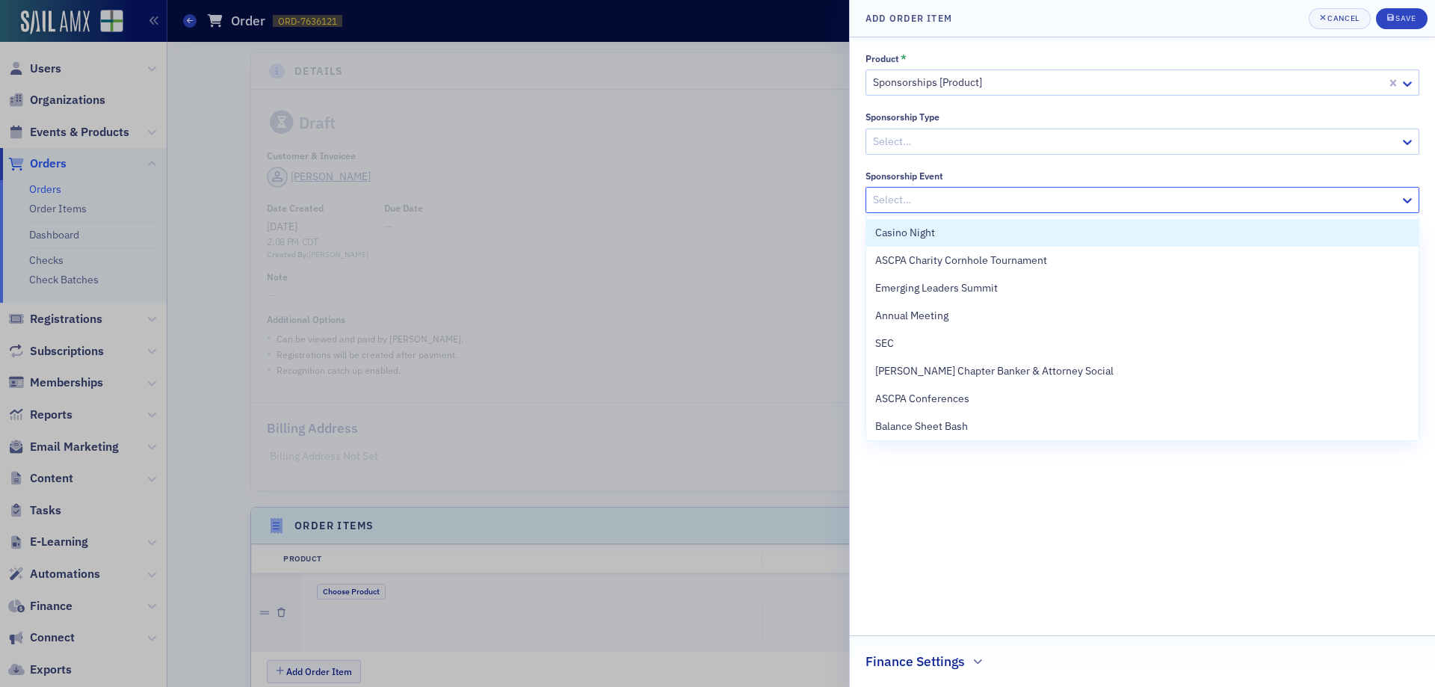
click at [949, 197] on div at bounding box center [1134, 200] width 527 height 19
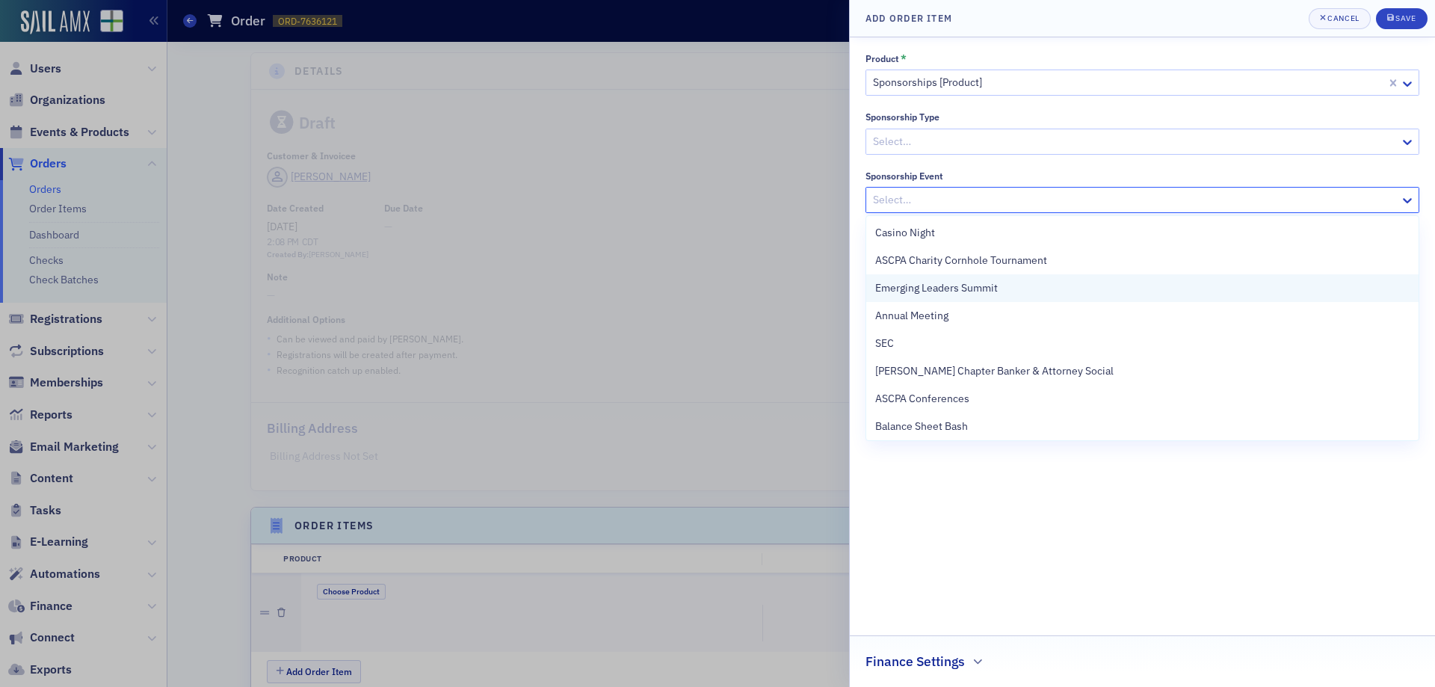
scroll to position [114, 0]
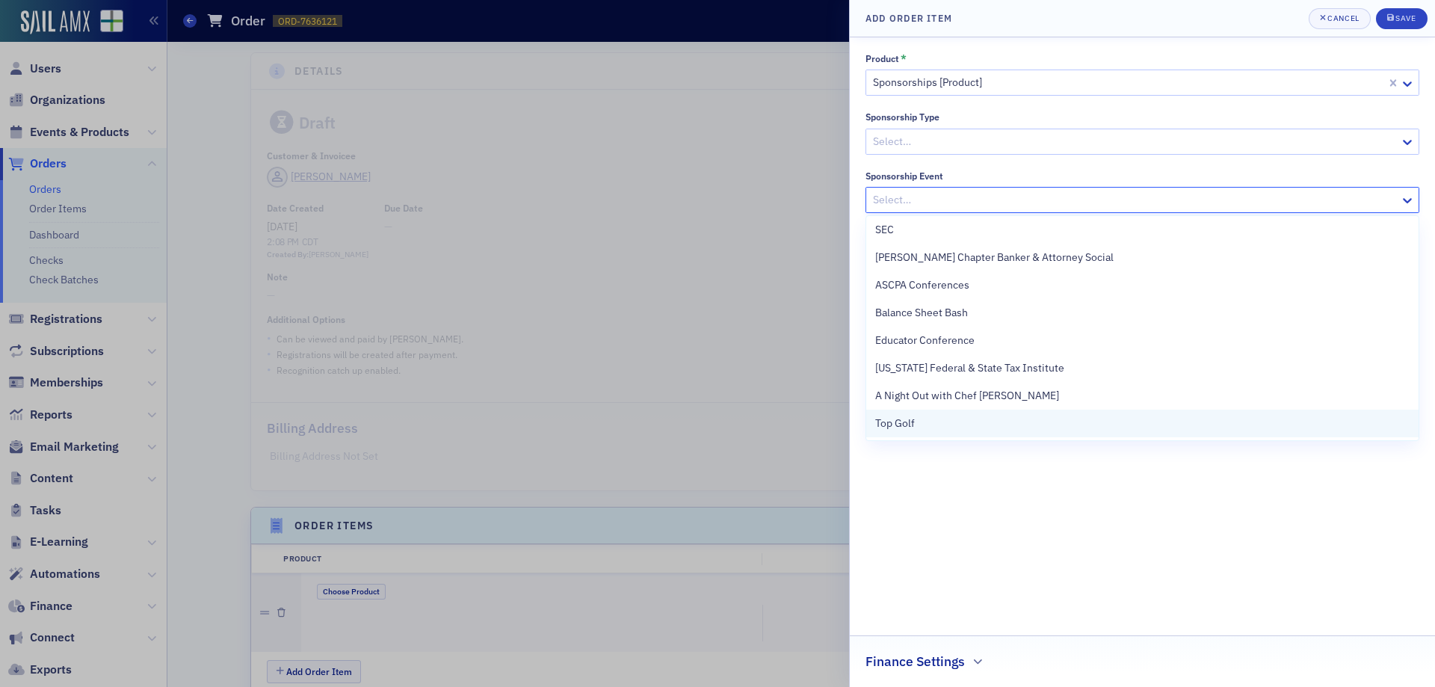
click at [905, 414] on div "Top Golf" at bounding box center [1142, 423] width 552 height 28
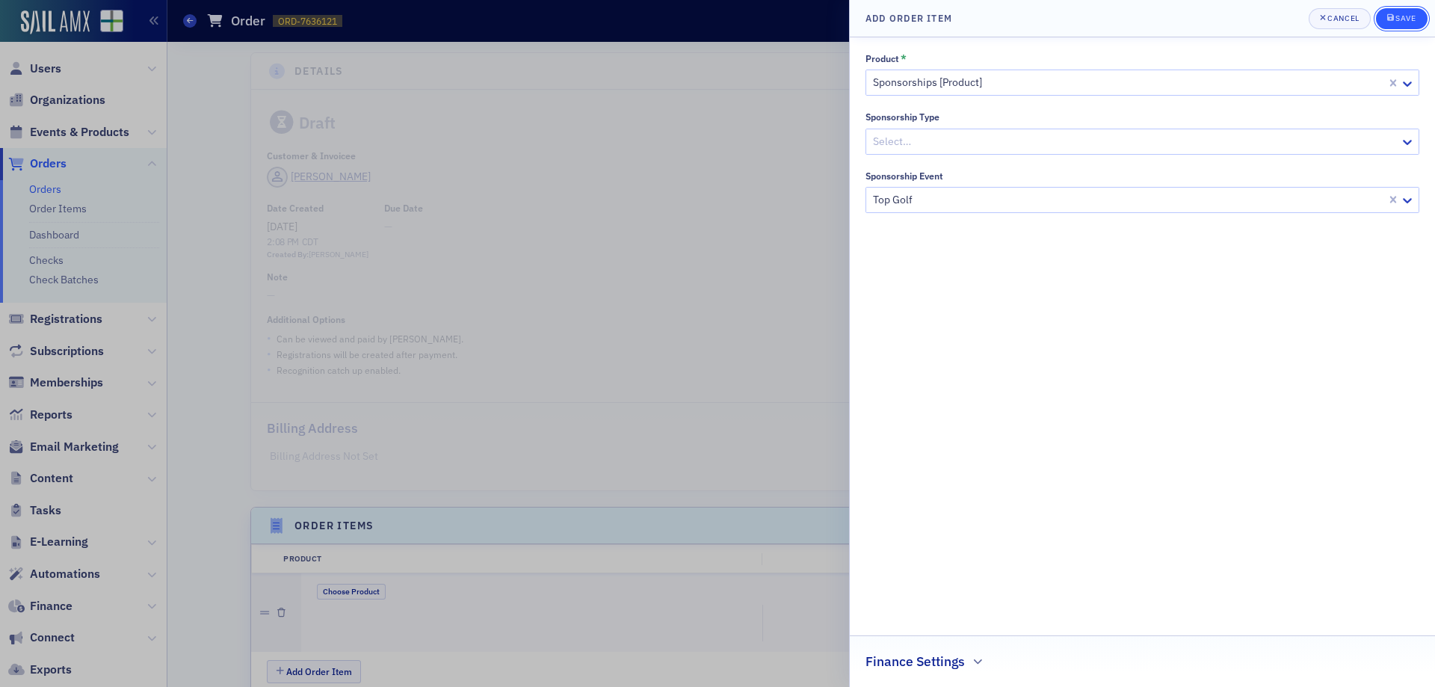
click at [1406, 16] on div "Save" at bounding box center [1405, 18] width 20 height 8
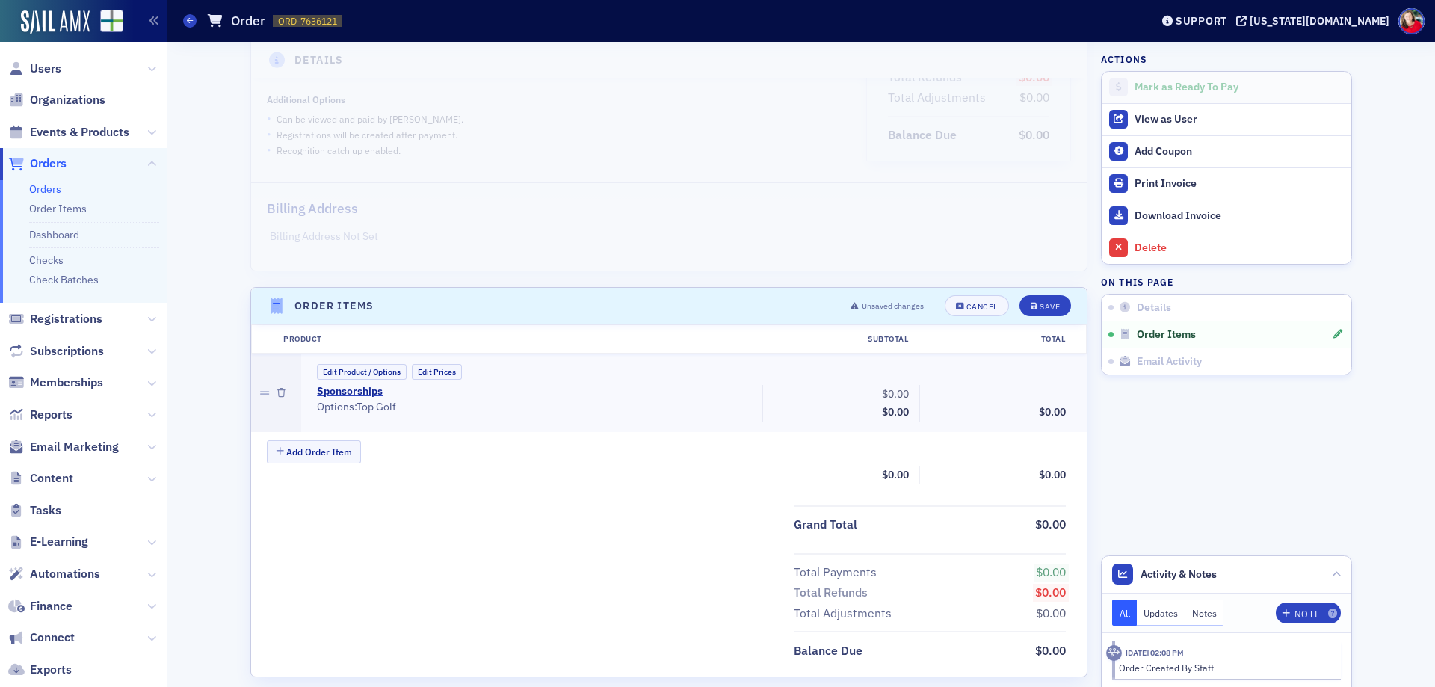
scroll to position [224, 0]
click at [424, 371] on button "Edit Prices" at bounding box center [437, 367] width 50 height 16
click at [886, 387] on input "0.00" at bounding box center [877, 389] width 73 height 21
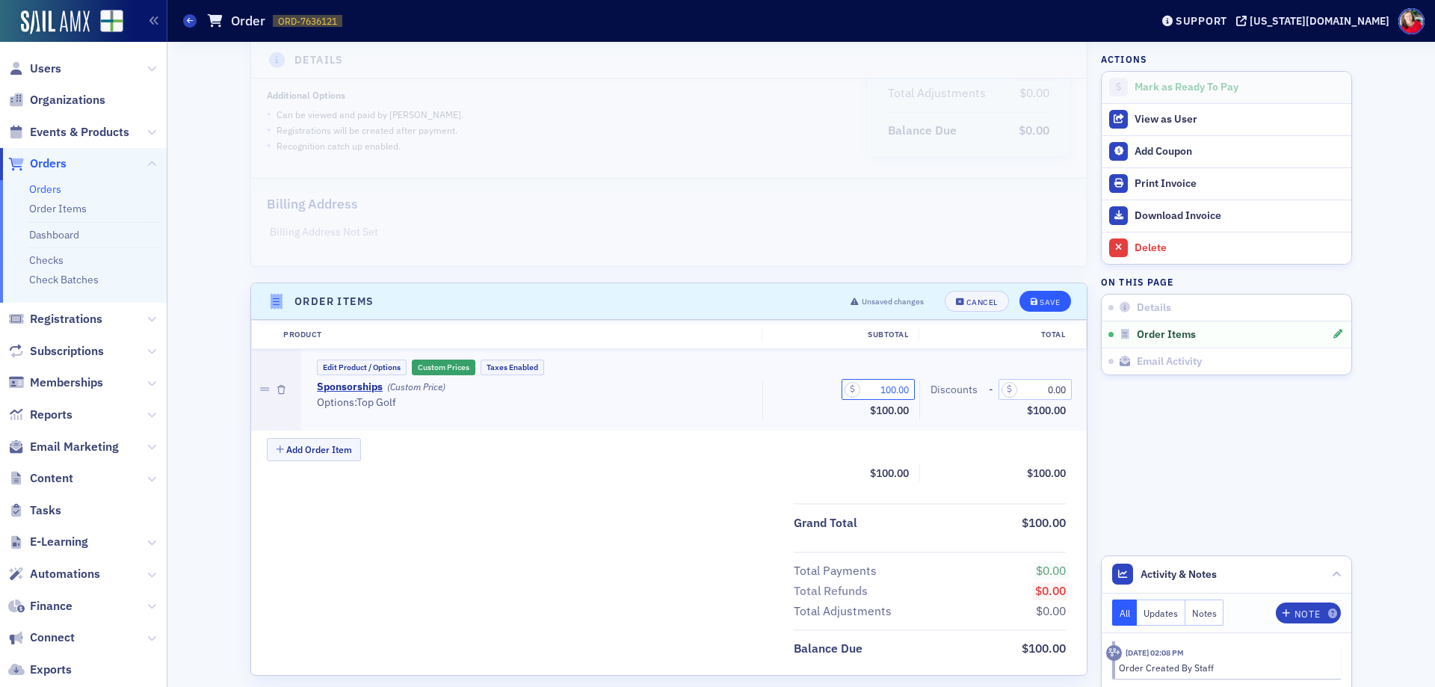
type input "100.00"
click at [1042, 309] on button "Save" at bounding box center [1045, 301] width 52 height 21
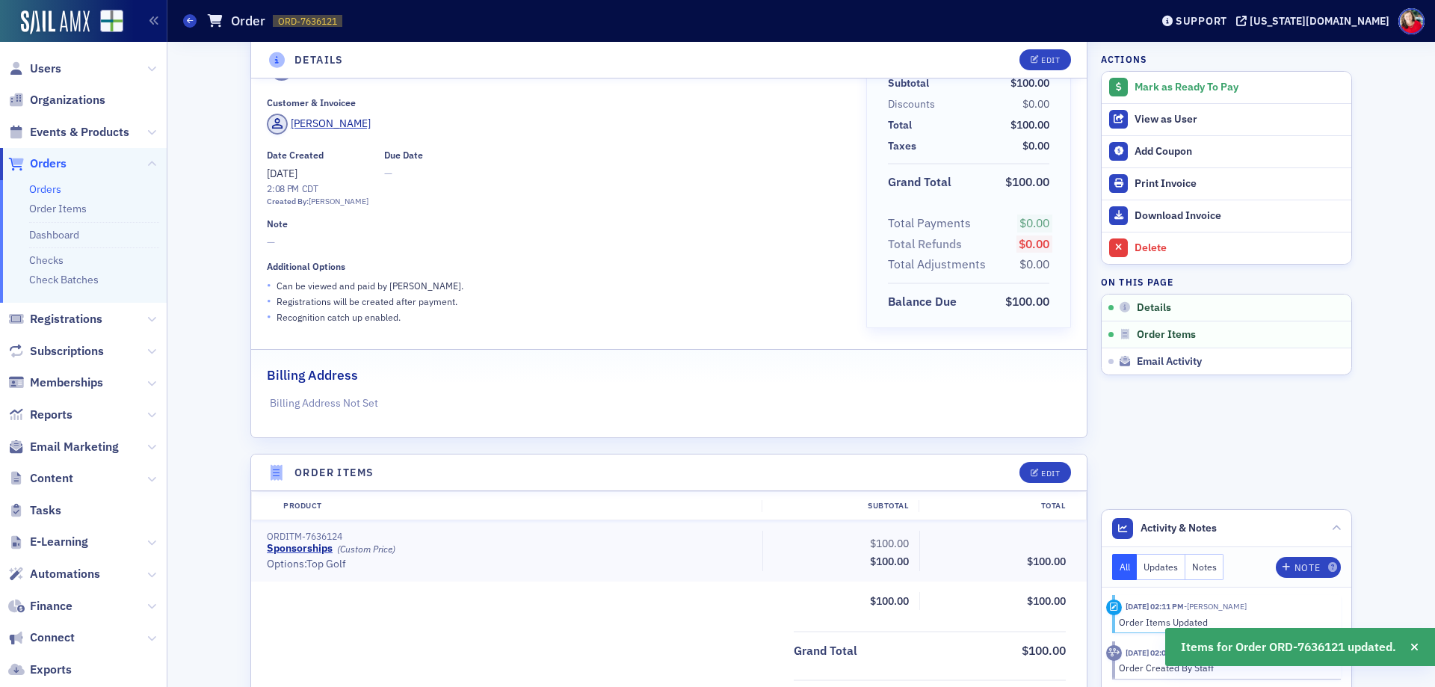
scroll to position [0, 0]
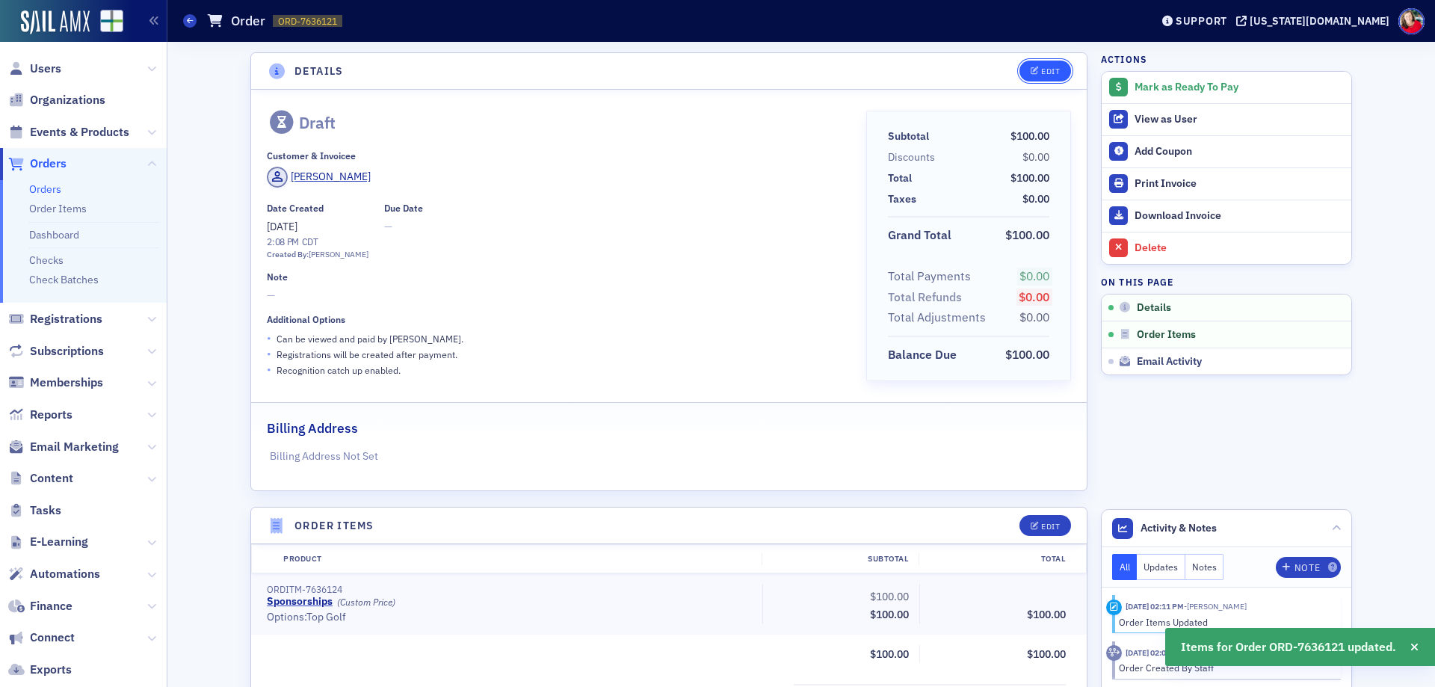
click at [1030, 68] on icon "button" at bounding box center [1034, 71] width 9 height 8
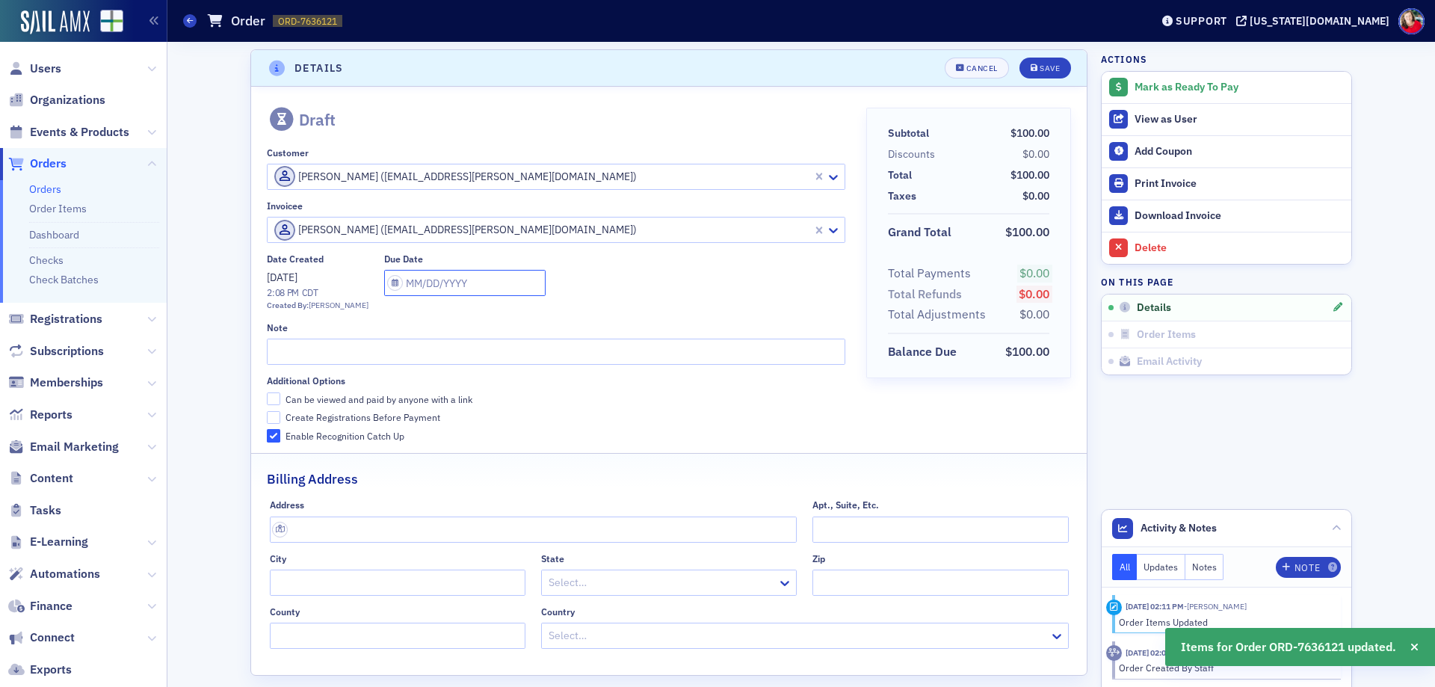
select select "8"
select select "2025"
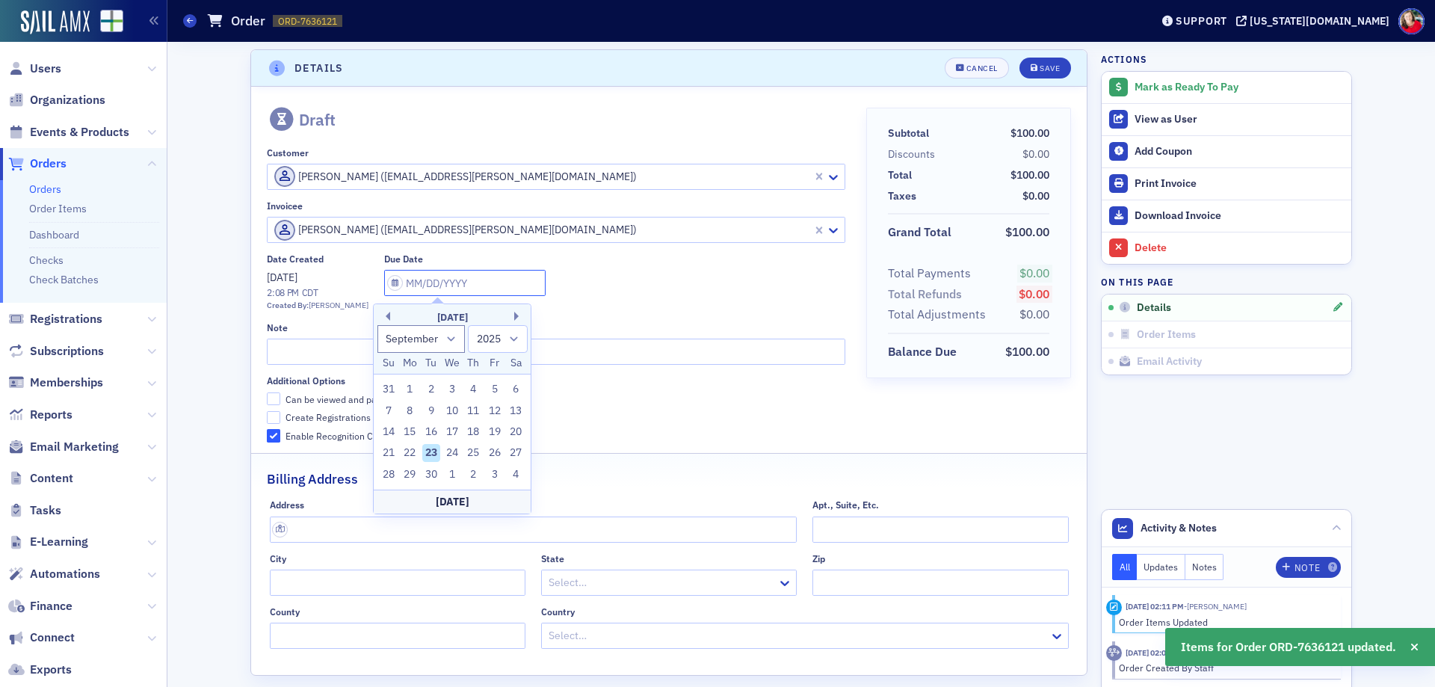
click at [411, 282] on input "text" at bounding box center [464, 283] width 161 height 26
click at [434, 474] on div "30" at bounding box center [431, 475] width 18 height 18
type input "[DATE]"
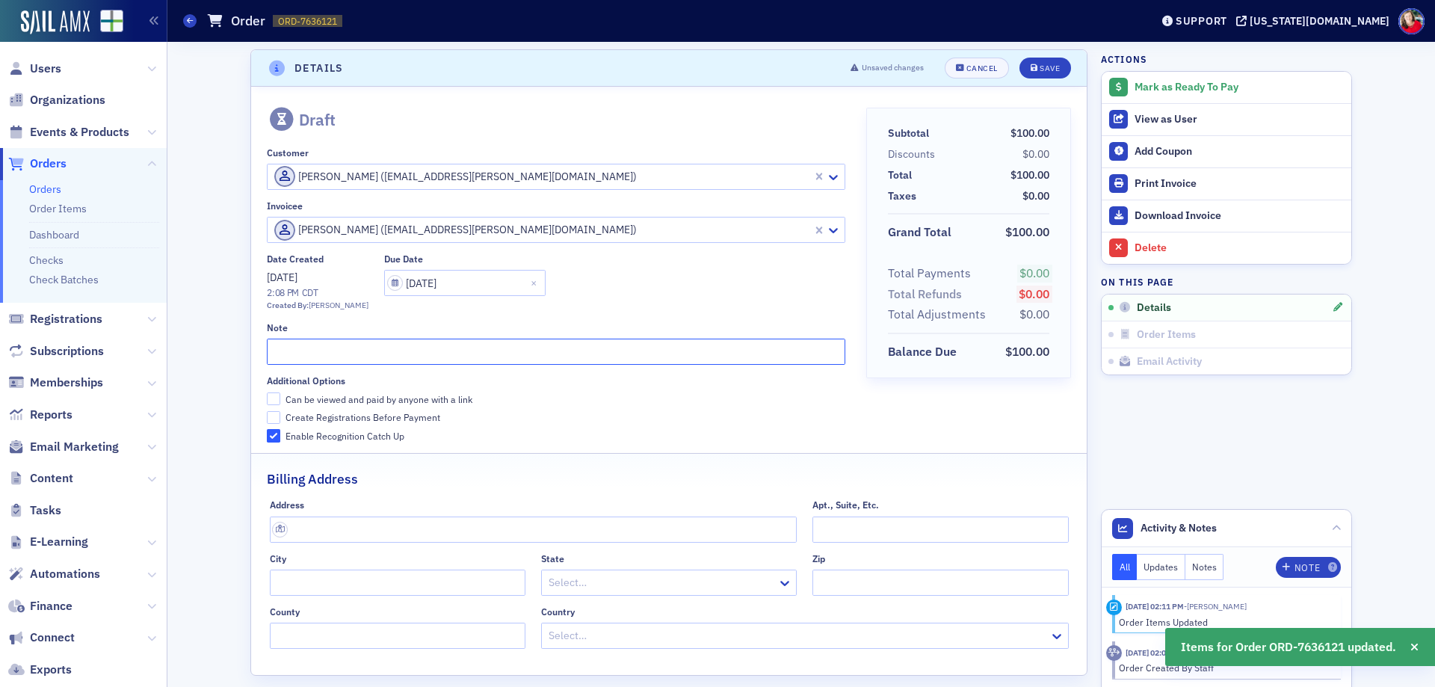
click at [347, 353] on input "text" at bounding box center [556, 351] width 578 height 26
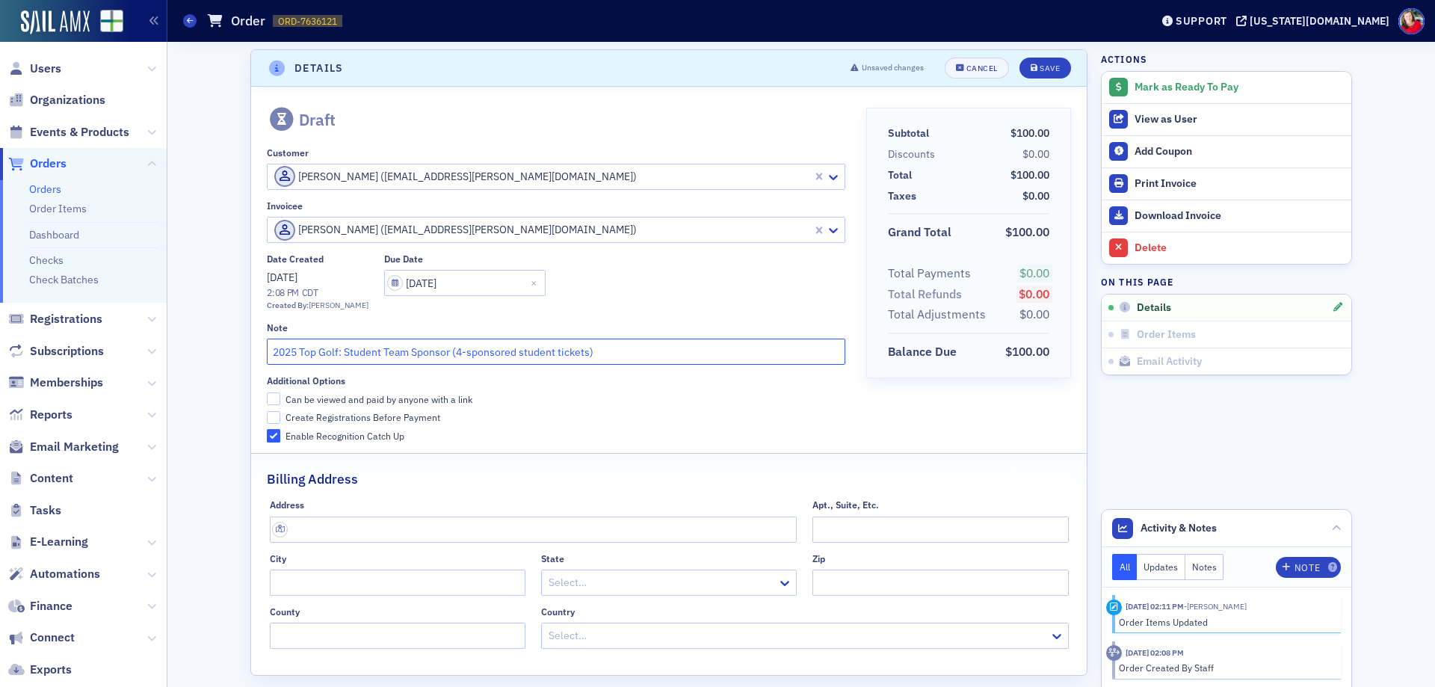
type input "2025 Top Golf: Student Team Sponsor (4-sponsored student tickets)"
click at [269, 399] on input "Can be viewed and paid by anyone with a link" at bounding box center [273, 398] width 13 height 13
checkbox input "true"
click at [1047, 70] on div "Save" at bounding box center [1049, 68] width 20 height 8
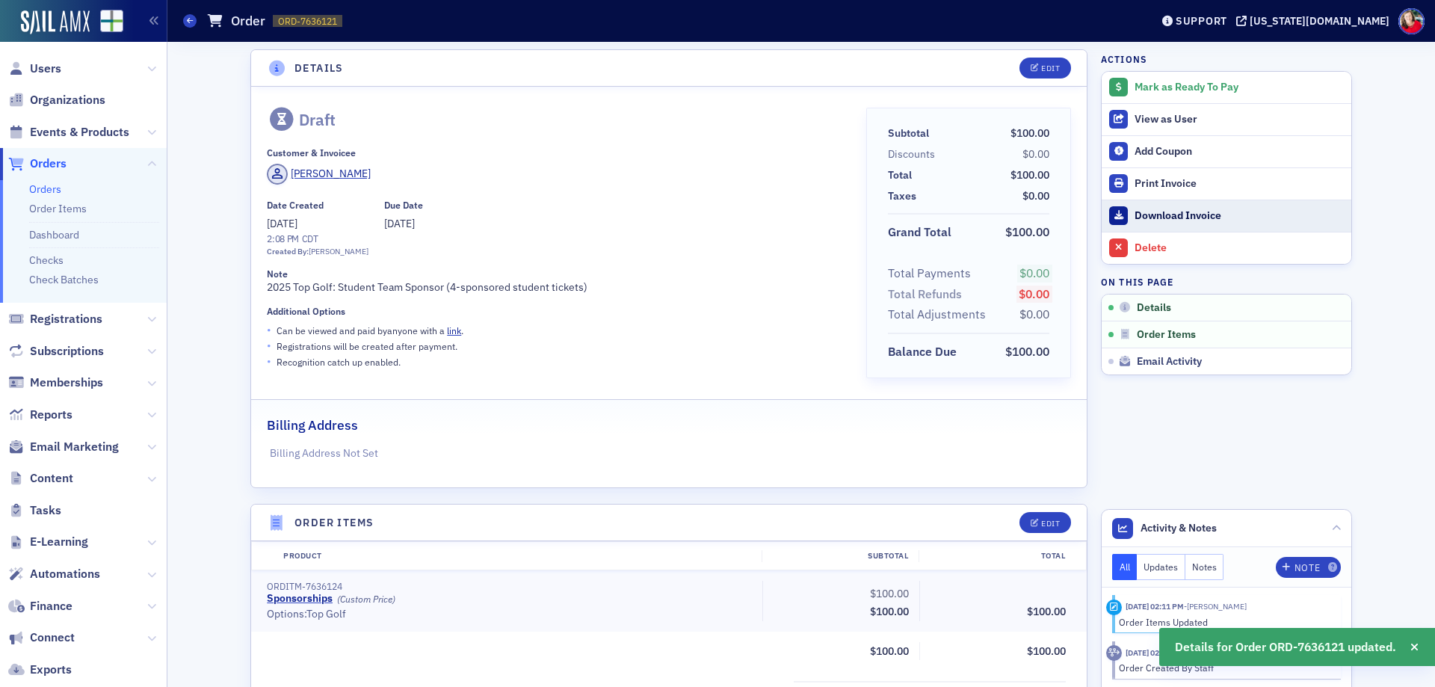
click at [1169, 223] on link "Download Invoice" at bounding box center [1226, 216] width 250 height 32
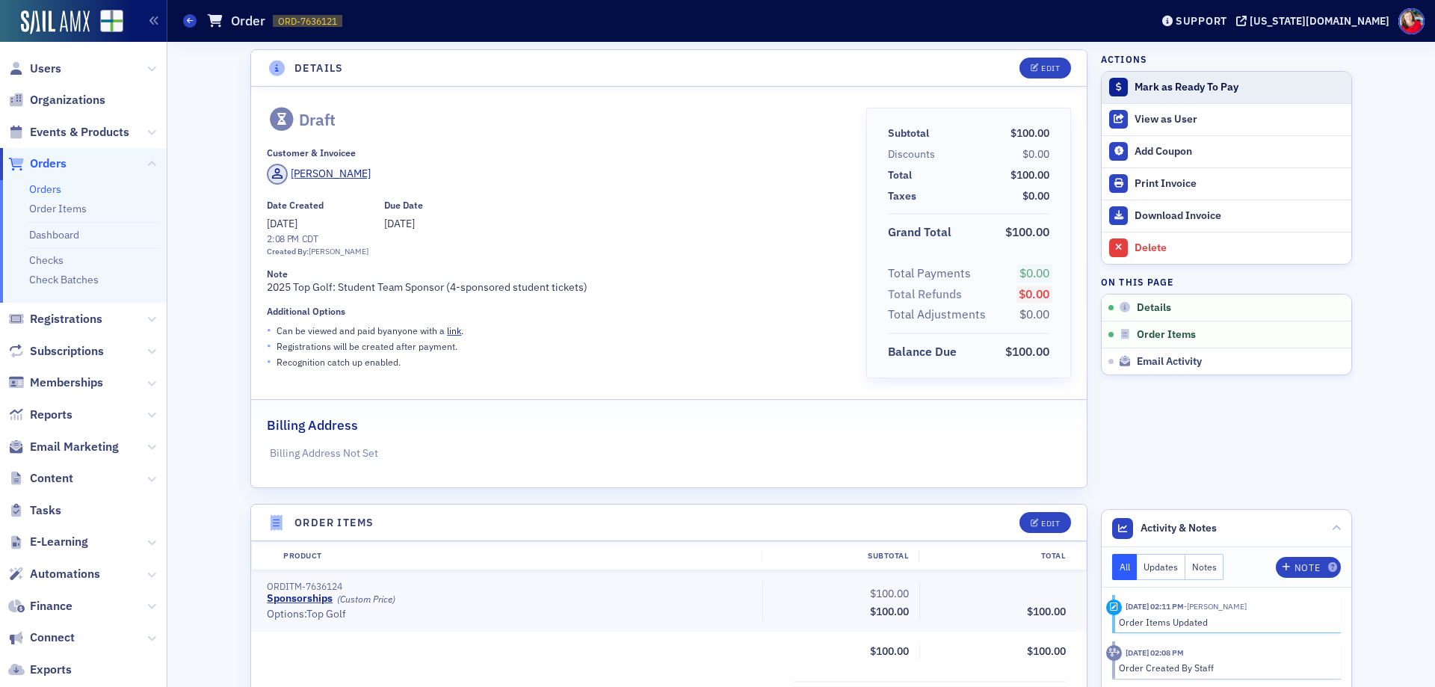
click at [1213, 89] on div "Mark as Ready To Pay" at bounding box center [1238, 87] width 209 height 13
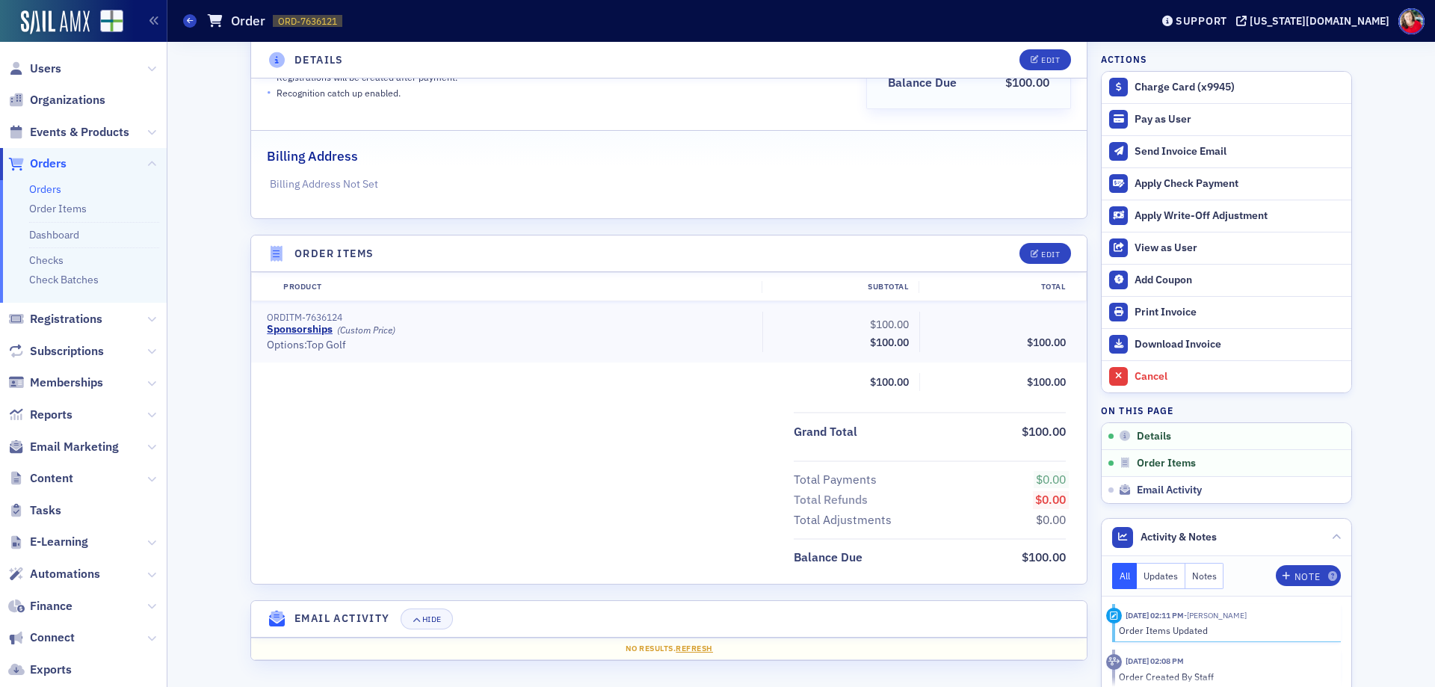
scroll to position [0, 0]
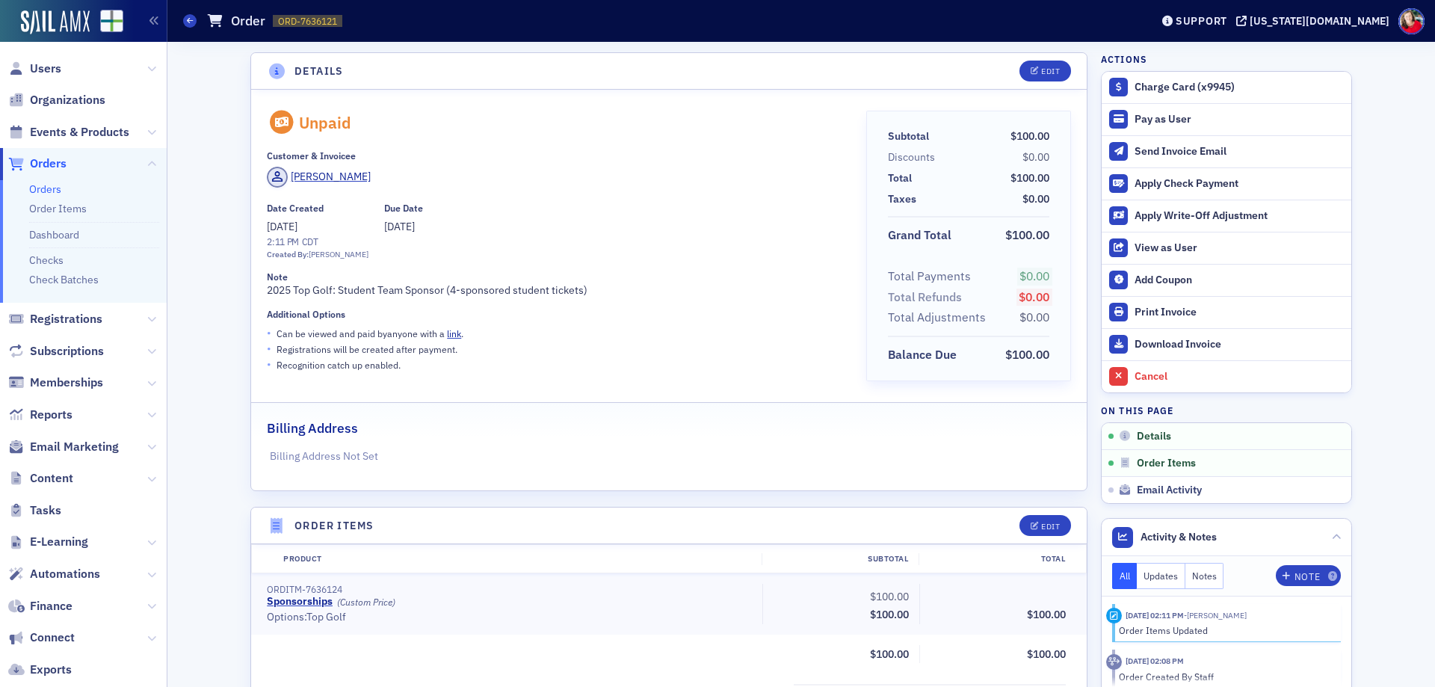
click at [56, 189] on link "Orders" at bounding box center [45, 188] width 32 height 13
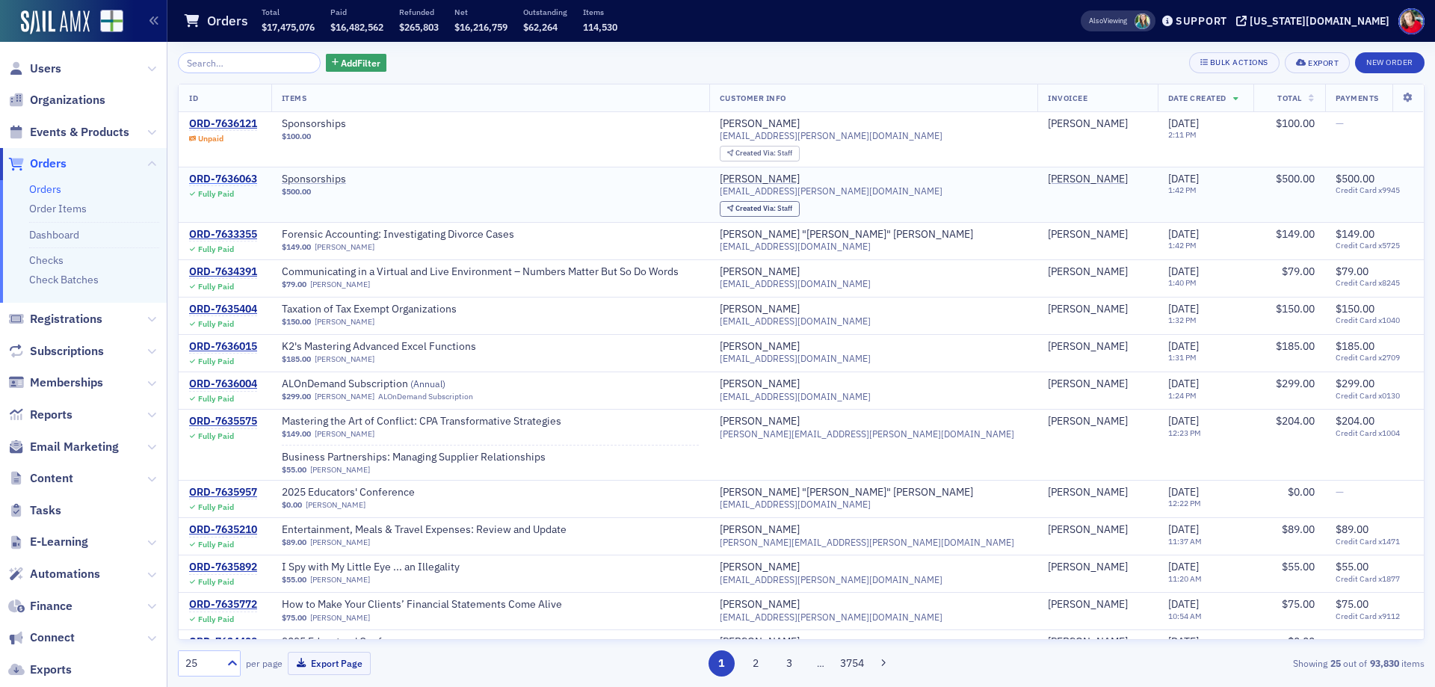
click at [224, 176] on div "ORD-7636063" at bounding box center [223, 179] width 68 height 13
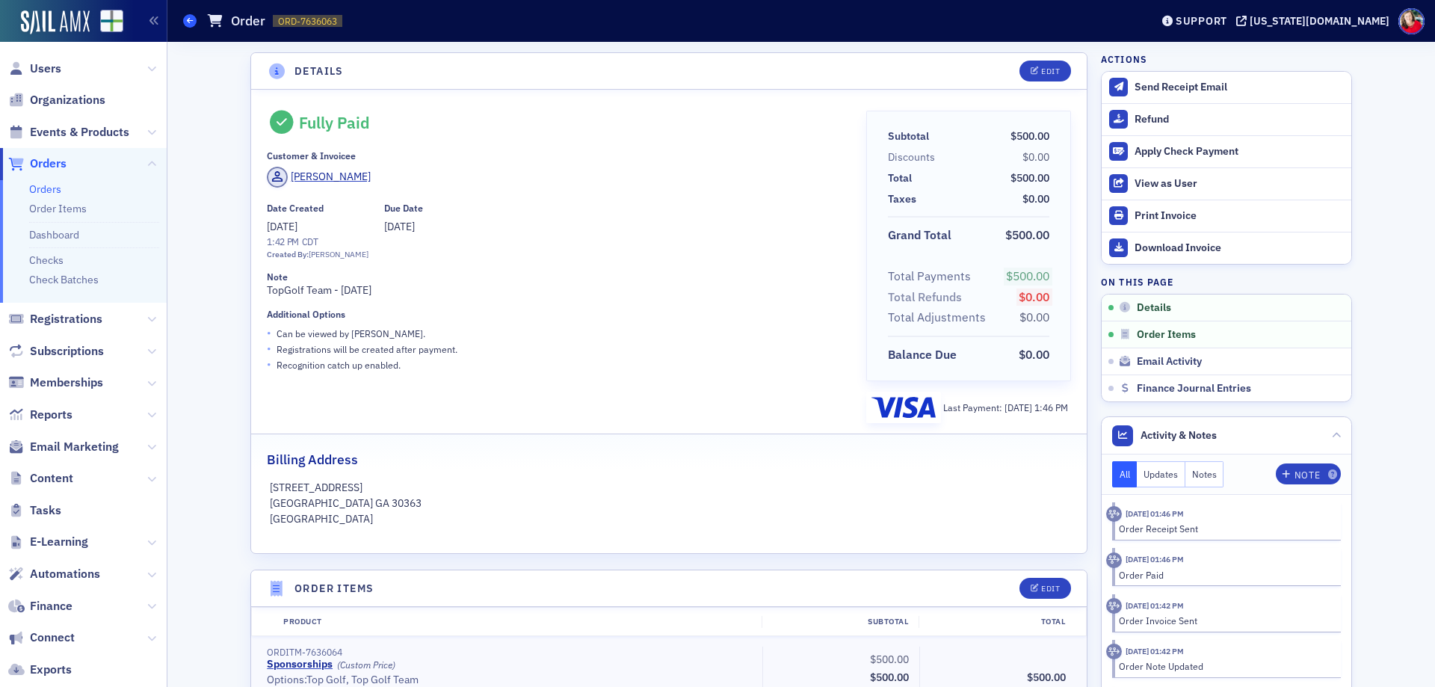
click at [194, 18] on span at bounding box center [189, 20] width 13 height 13
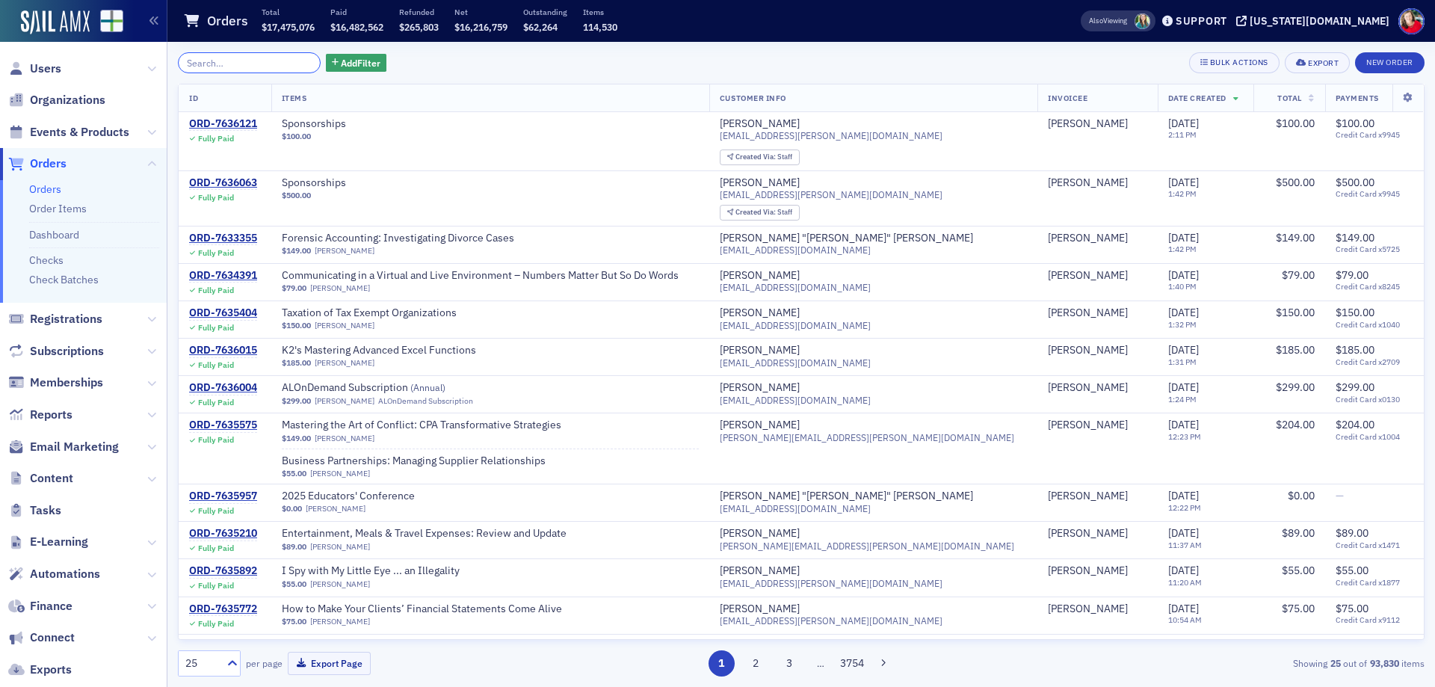
click at [205, 61] on input "search" at bounding box center [249, 62] width 143 height 21
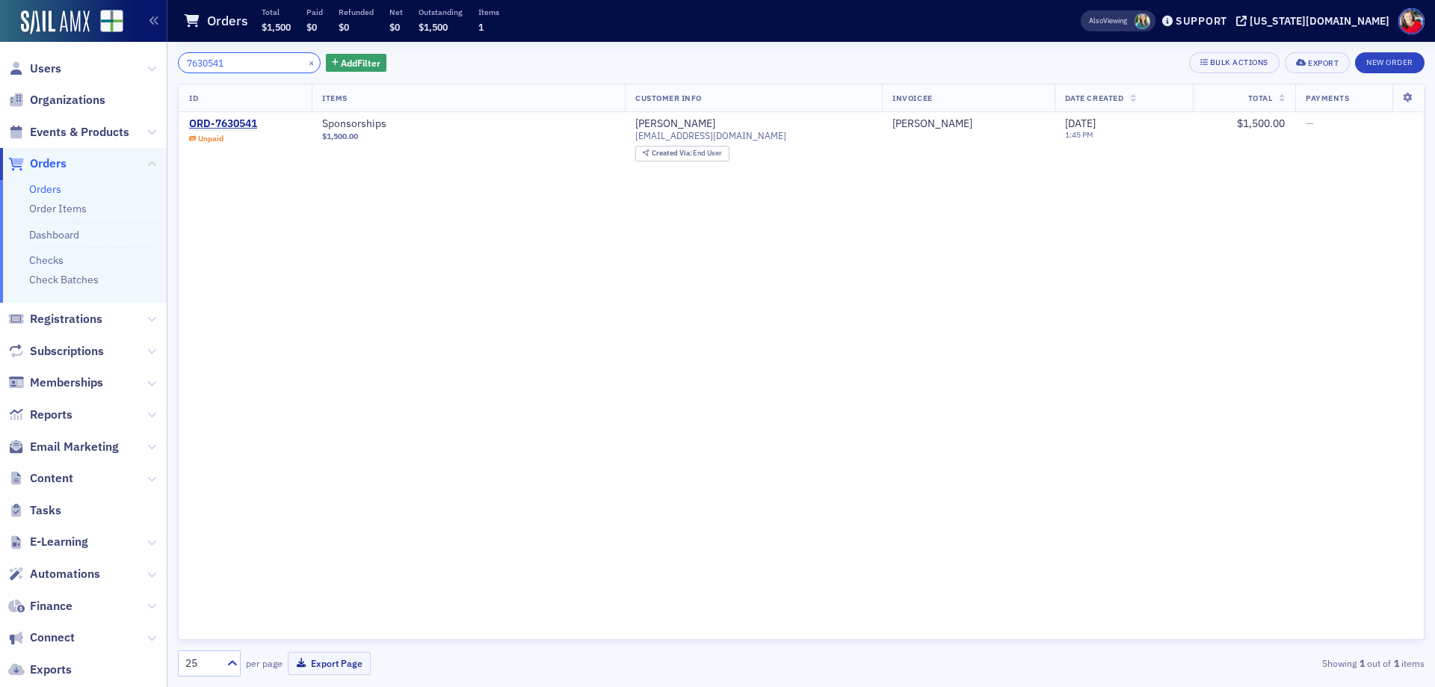
drag, startPoint x: 244, startPoint y: 60, endPoint x: 132, endPoint y: 75, distance: 113.2
click at [132, 75] on div "Users Organizations Events & Products Orders Orders Order Items Dashboard Check…" at bounding box center [717, 343] width 1435 height 687
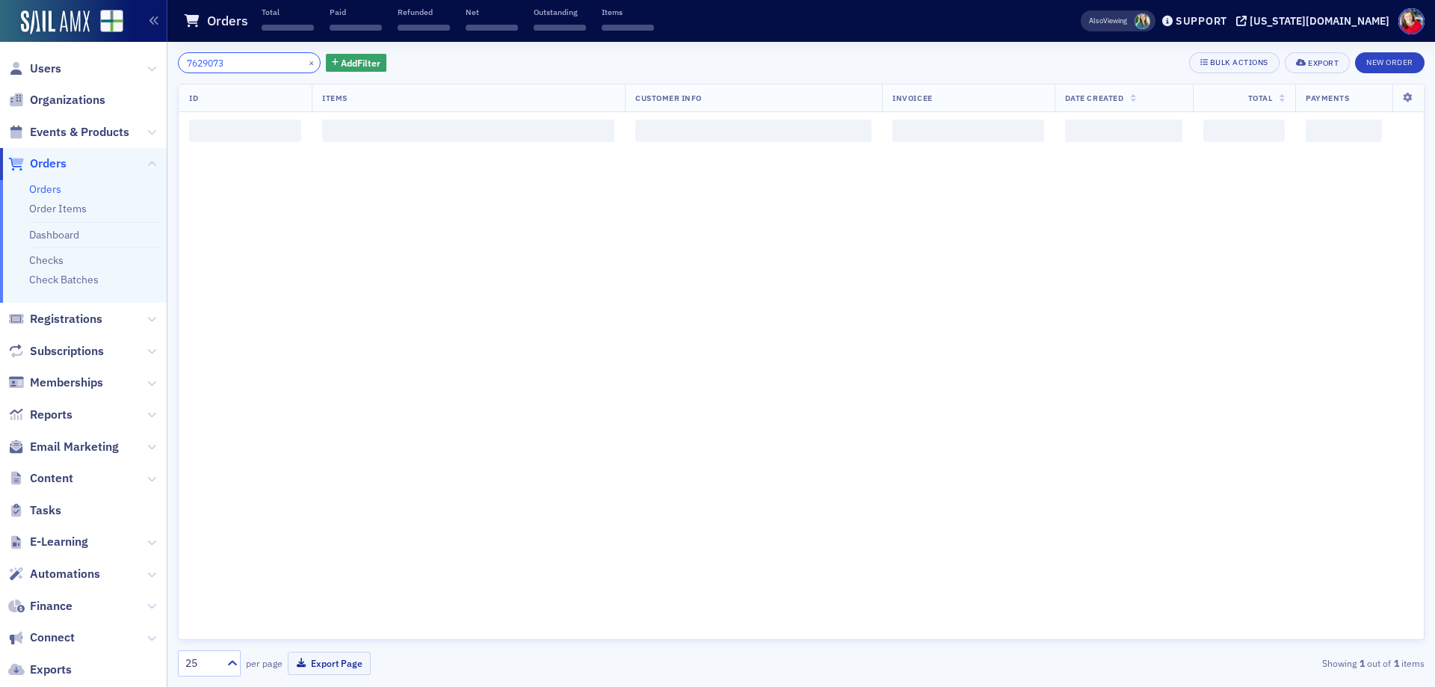
type input "7629073"
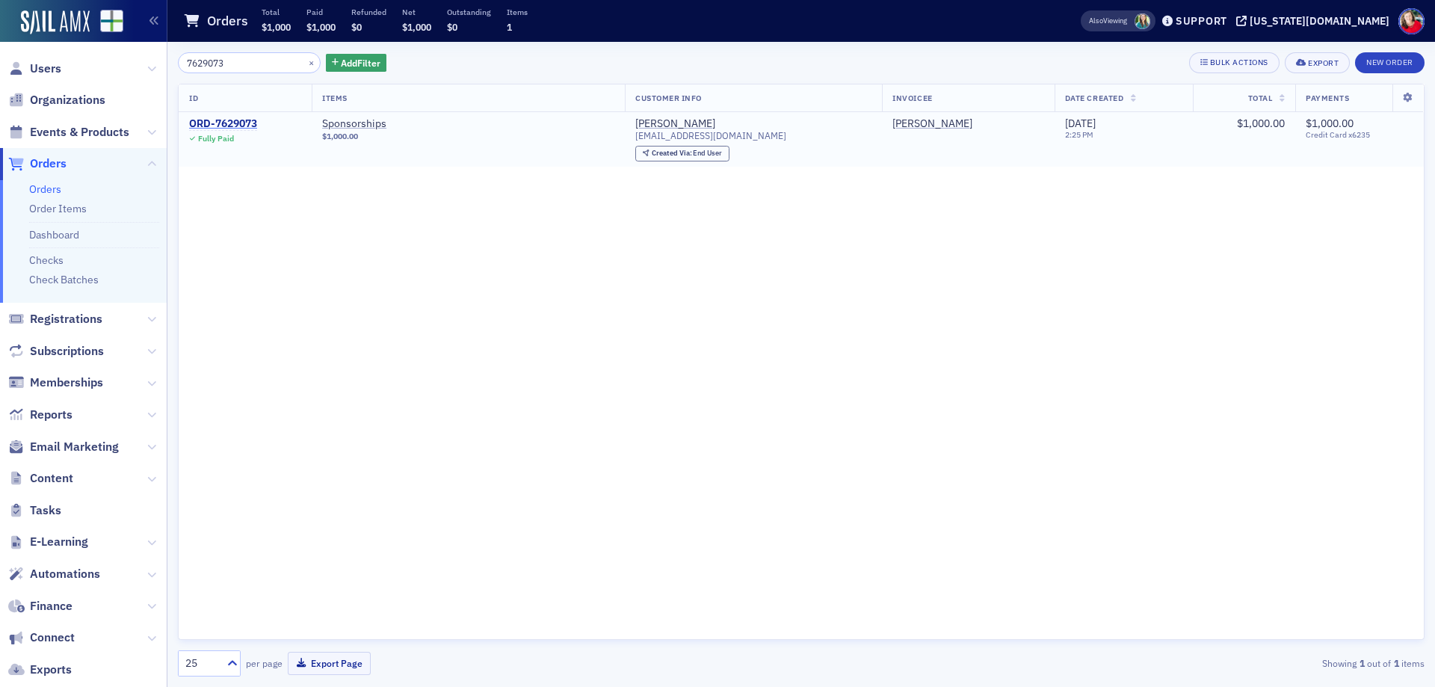
click at [238, 126] on div "ORD-7629073" at bounding box center [223, 123] width 68 height 13
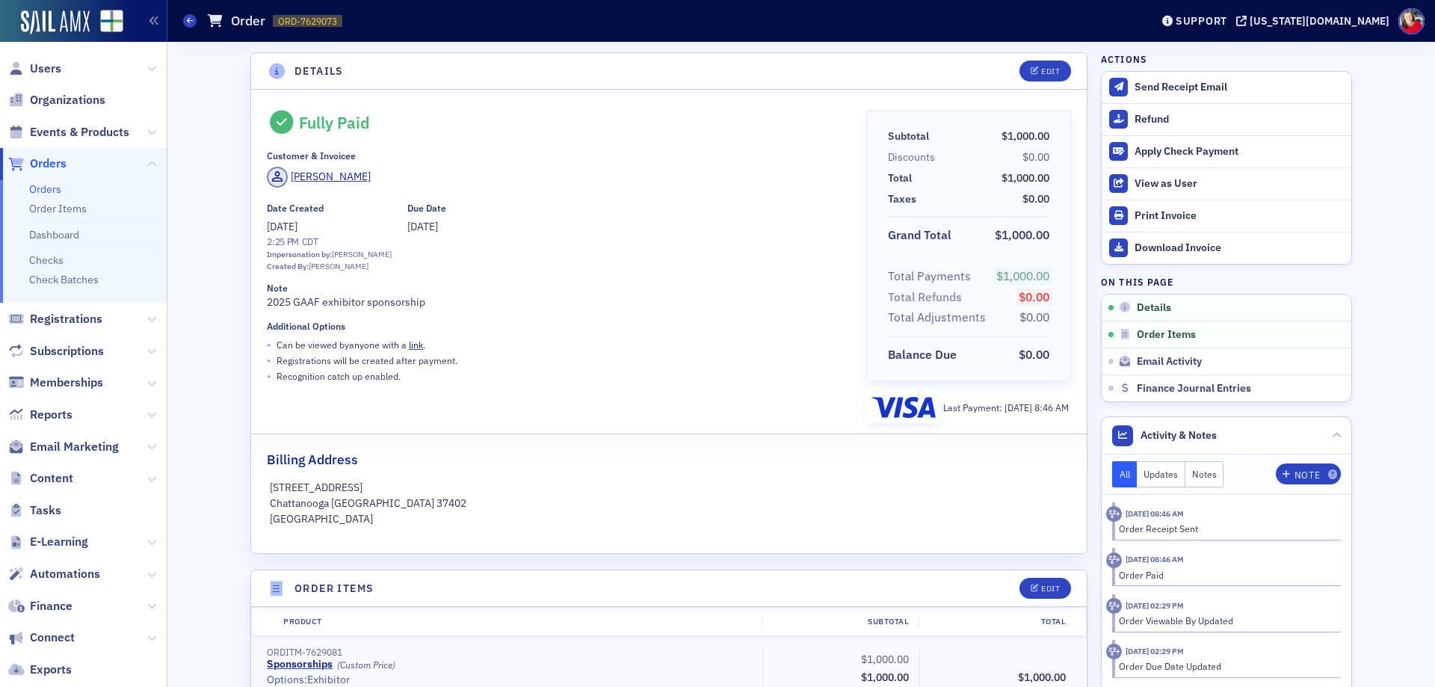
click at [31, 189] on link "Orders" at bounding box center [45, 188] width 32 height 13
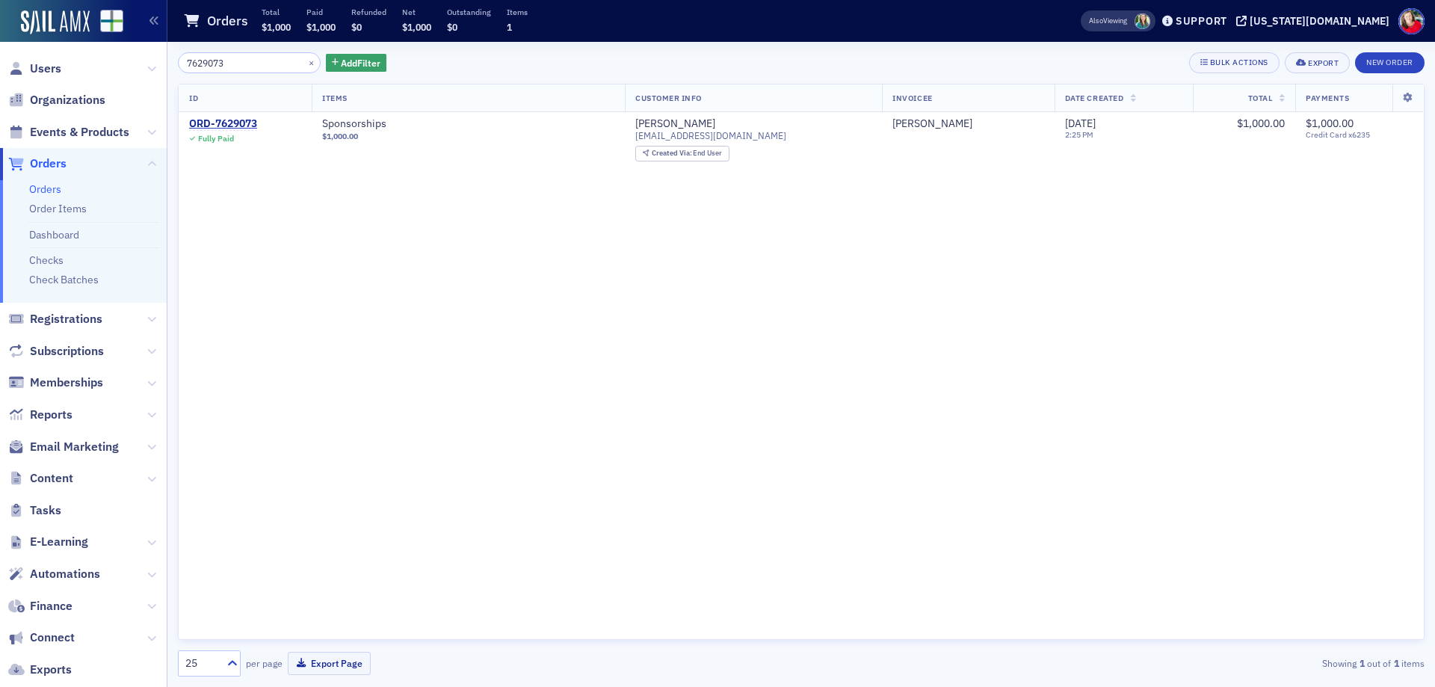
drag, startPoint x: 233, startPoint y: 63, endPoint x: 126, endPoint y: 72, distance: 107.2
click at [126, 72] on div "Users Organizations Events & Products Orders Orders Order Items Dashboard Check…" at bounding box center [717, 343] width 1435 height 687
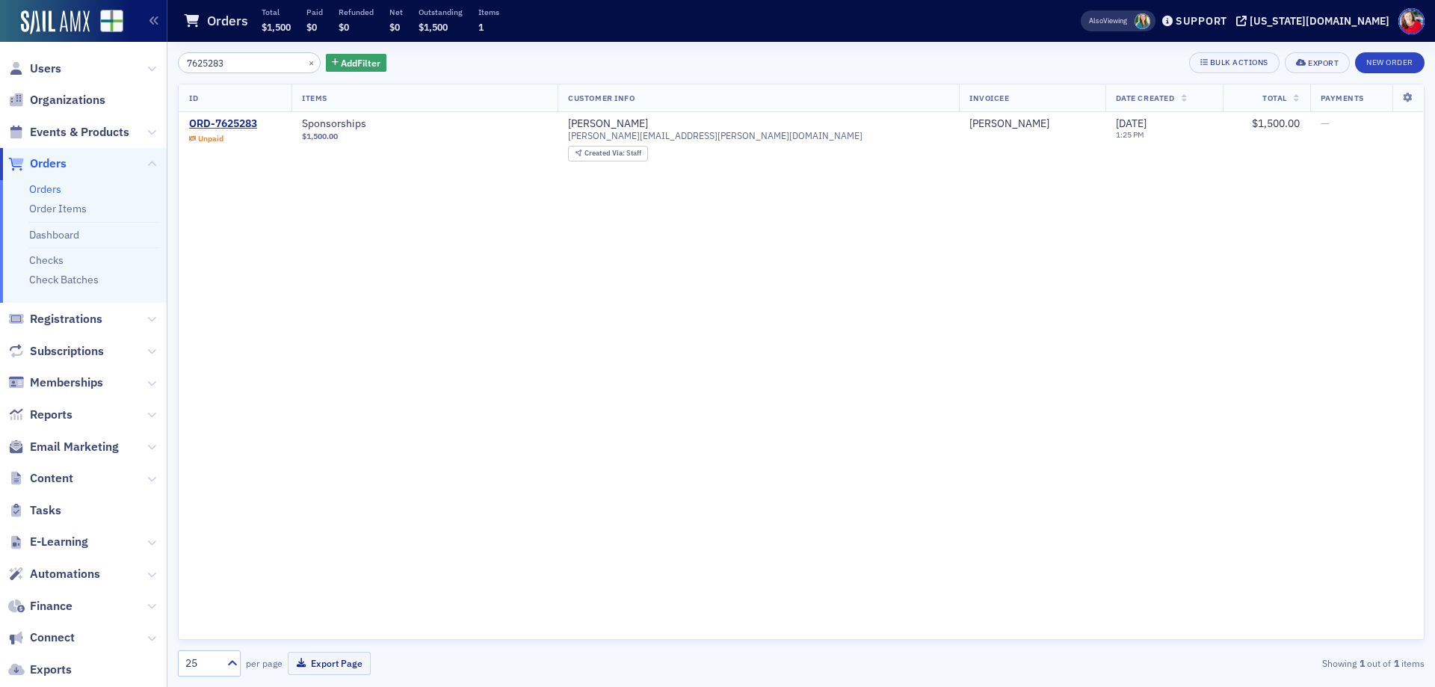
drag, startPoint x: 241, startPoint y: 60, endPoint x: 131, endPoint y: 76, distance: 111.1
click at [131, 76] on div "Users Organizations Events & Products Orders Orders Order Items Dashboard Check…" at bounding box center [717, 343] width 1435 height 687
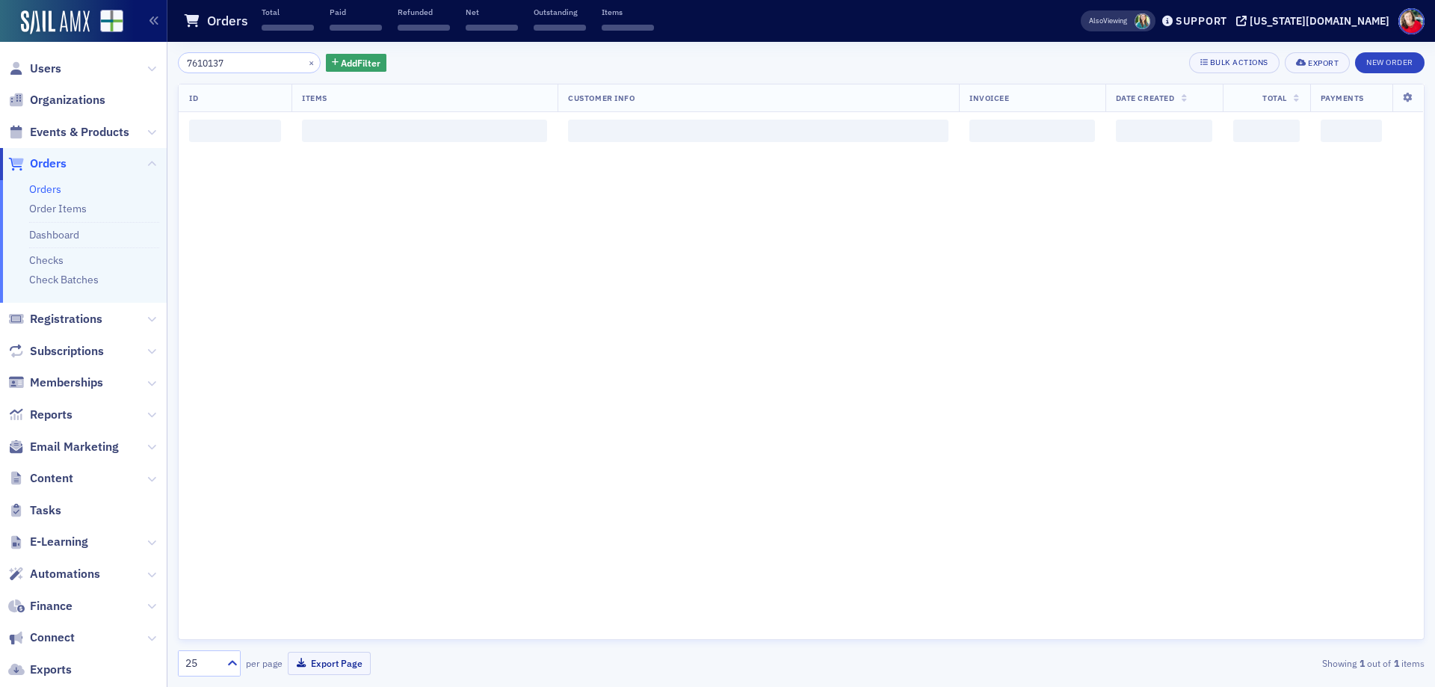
type input "7610137"
